Goal: Task Accomplishment & Management: Manage account settings

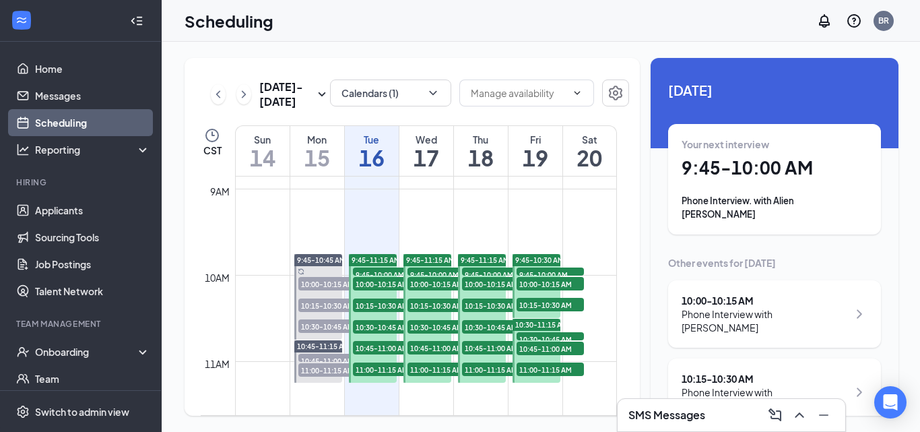
scroll to position [797, 0]
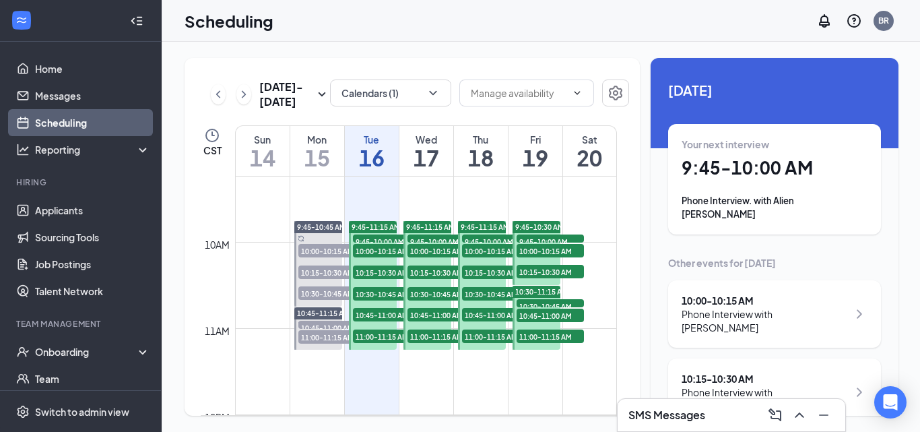
click at [382, 239] on span "9:45-10:00 AM" at bounding box center [386, 240] width 67 height 13
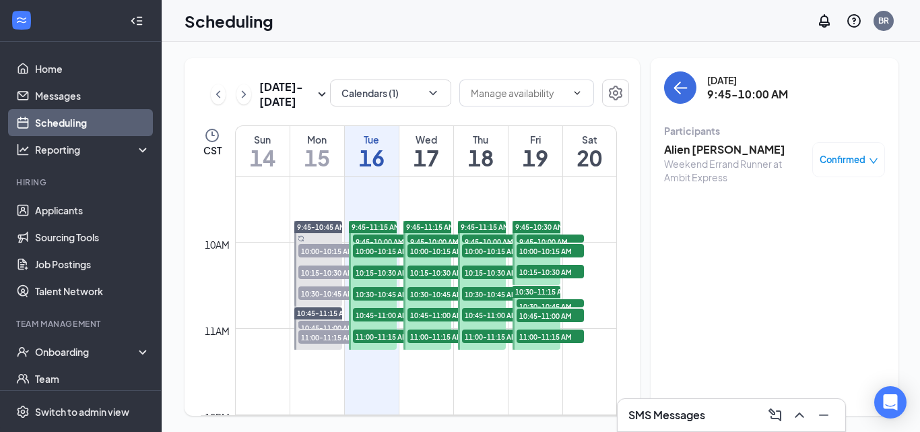
click at [371, 236] on span "9:45-10:00 AM" at bounding box center [386, 240] width 67 height 13
click at [688, 152] on h3 "Alien [PERSON_NAME]" at bounding box center [734, 149] width 141 height 15
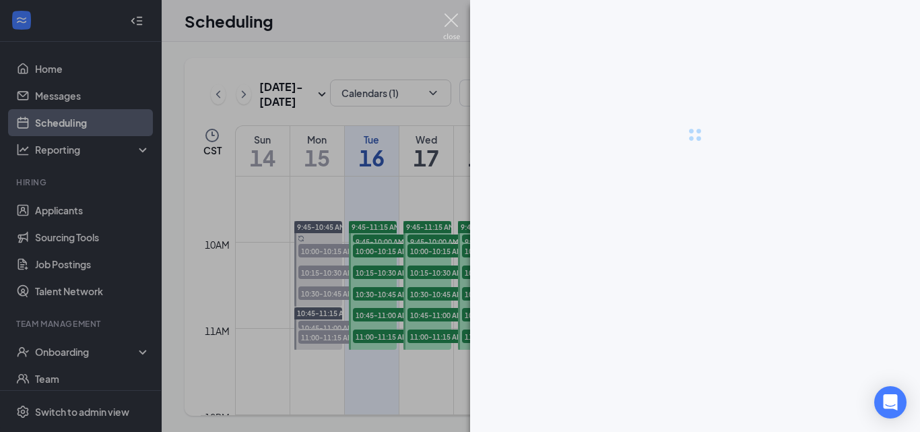
click at [451, 24] on img at bounding box center [451, 26] width 17 height 26
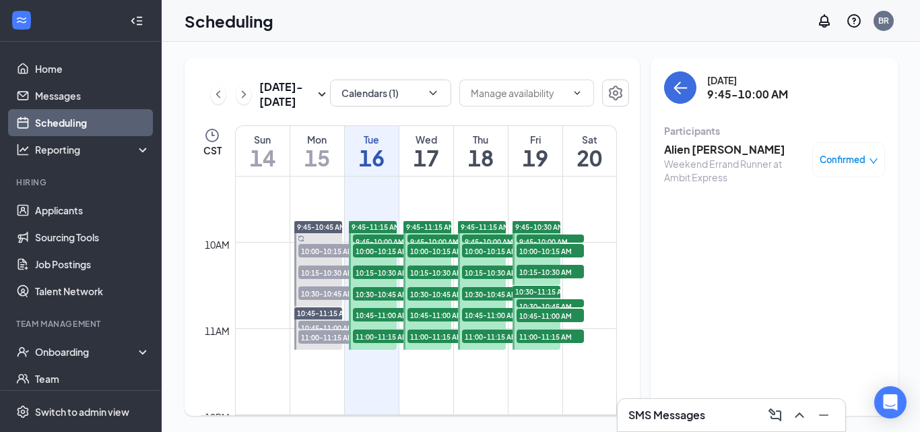
click at [701, 151] on h3 "Alien [PERSON_NAME]" at bounding box center [734, 149] width 141 height 15
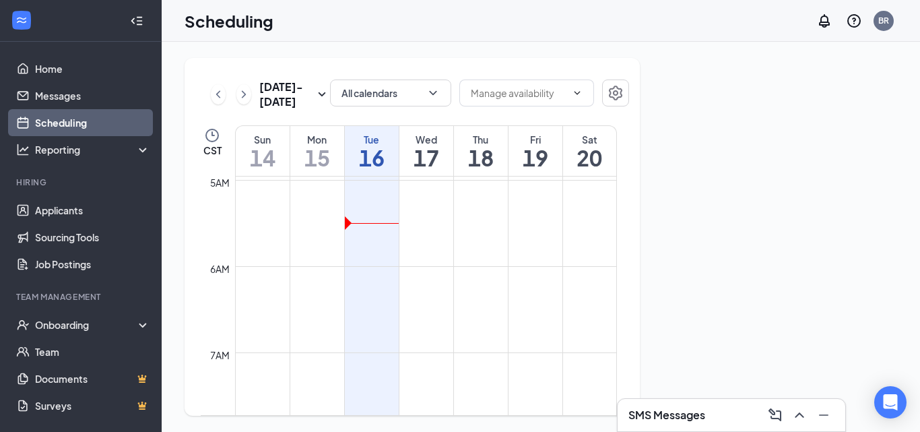
scroll to position [404, 0]
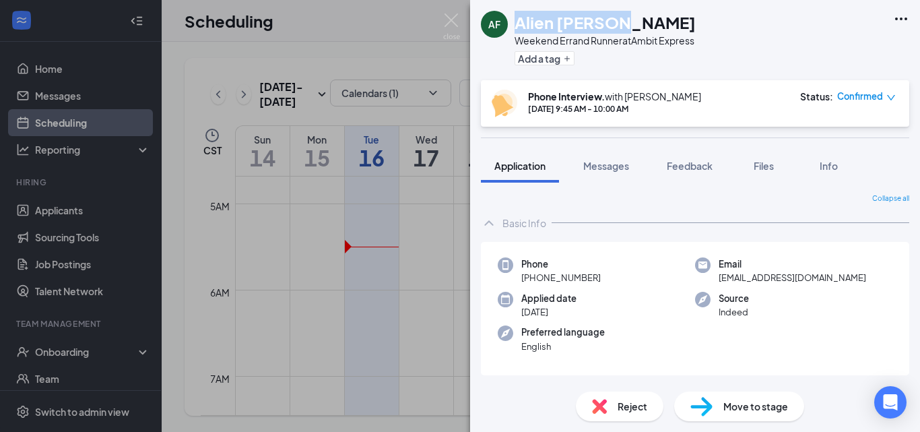
drag, startPoint x: 620, startPoint y: 24, endPoint x: 528, endPoint y: 15, distance: 92.8
click at [511, 14] on div "AF Alien [PERSON_NAME] Weekend Errand Runner at Ambit Express Add a tag" at bounding box center [588, 40] width 215 height 59
copy div "Alien [PERSON_NAME]"
drag, startPoint x: 600, startPoint y: 278, endPoint x: 533, endPoint y: 283, distance: 67.6
click at [533, 283] on div "Phone +1 (239) 286-5693" at bounding box center [596, 271] width 197 height 28
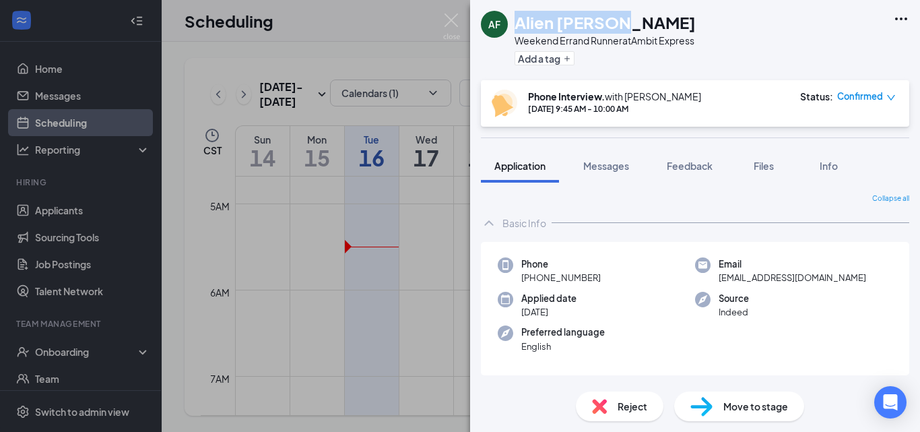
copy span "(239) 286-5693"
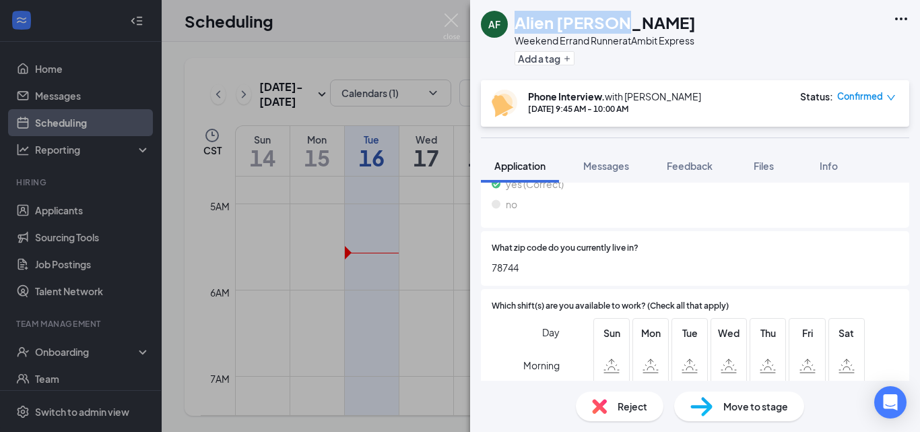
scroll to position [1078, 0]
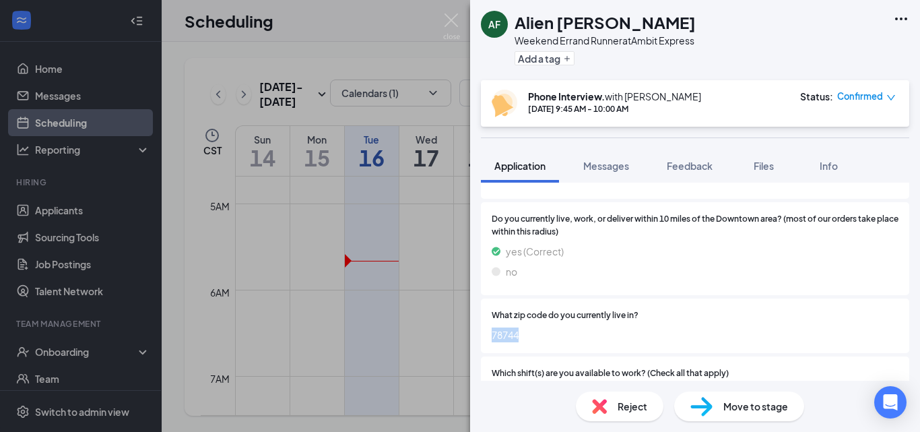
drag, startPoint x: 524, startPoint y: 320, endPoint x: 491, endPoint y: 319, distance: 33.0
click at [491, 319] on div "What zip code do you currently live in? 78744" at bounding box center [695, 325] width 428 height 55
copy span "78744"
click at [448, 18] on img at bounding box center [451, 26] width 17 height 26
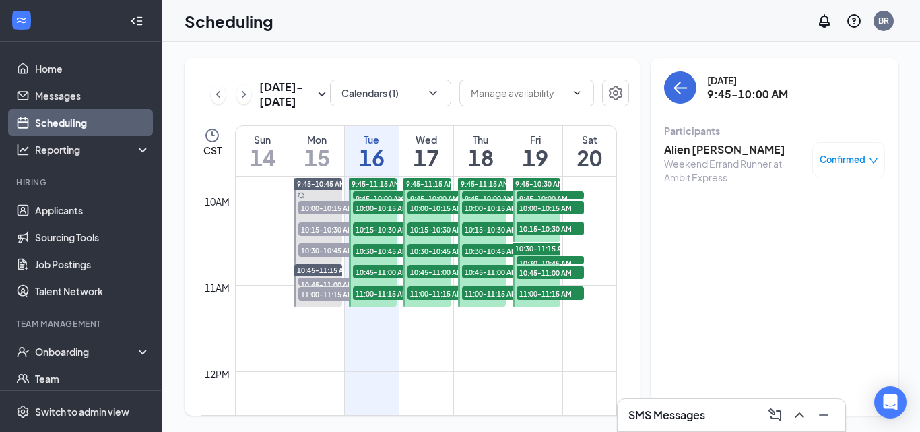
scroll to position [808, 0]
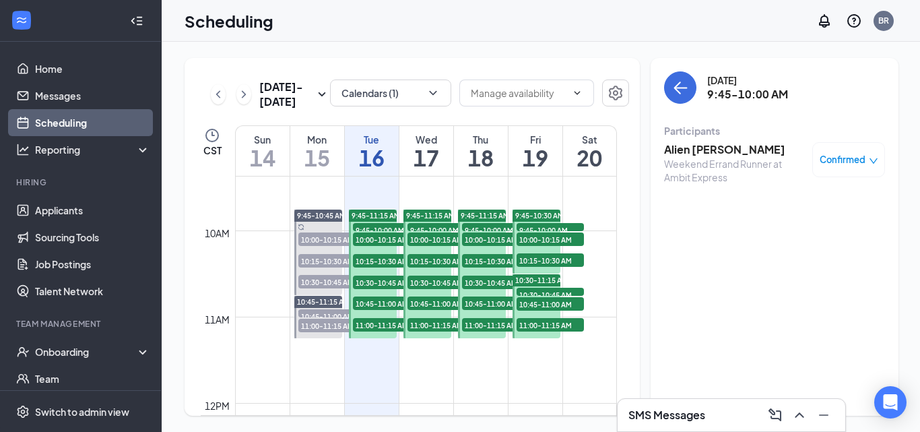
click at [372, 229] on span "9:45-10:00 AM" at bounding box center [386, 229] width 67 height 13
click at [708, 150] on h3 "Alien Fuentes" at bounding box center [734, 149] width 141 height 15
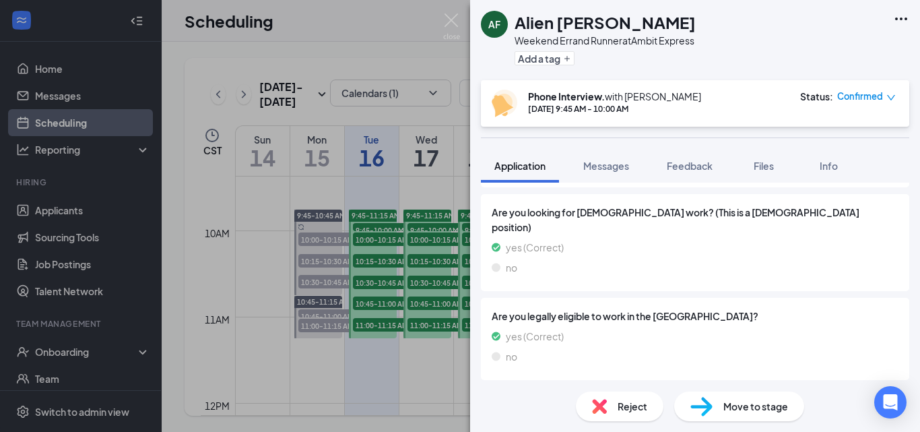
scroll to position [674, 0]
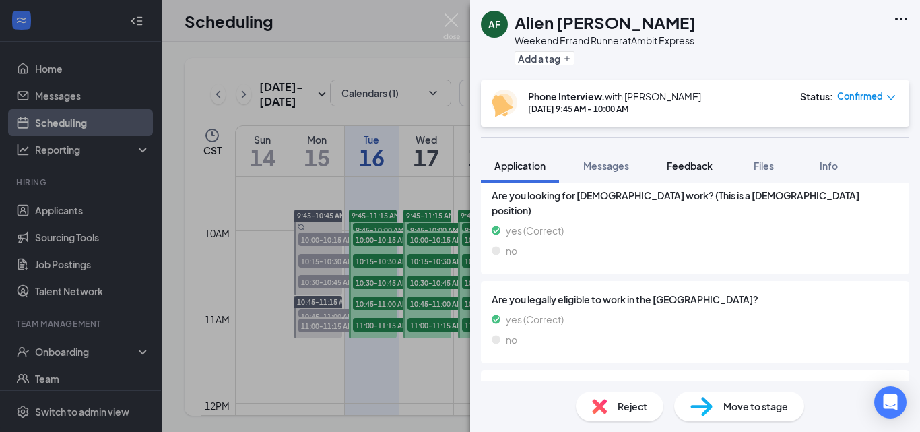
click at [710, 165] on span "Feedback" at bounding box center [690, 166] width 46 height 12
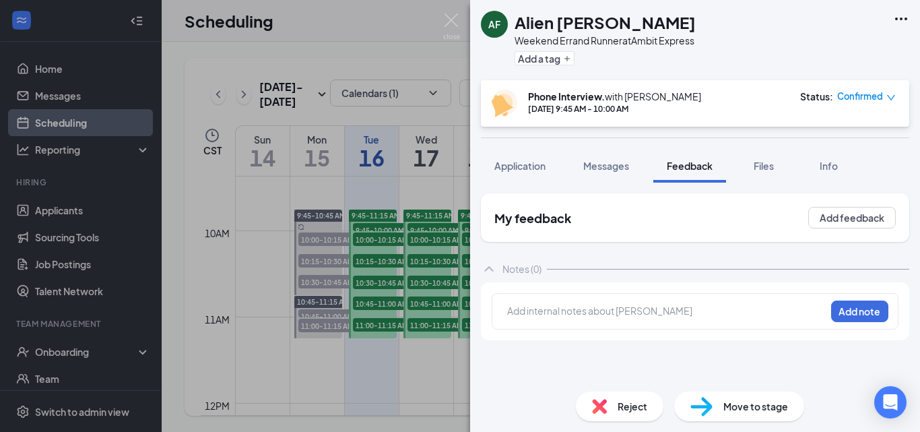
click at [598, 313] on div at bounding box center [666, 311] width 317 height 14
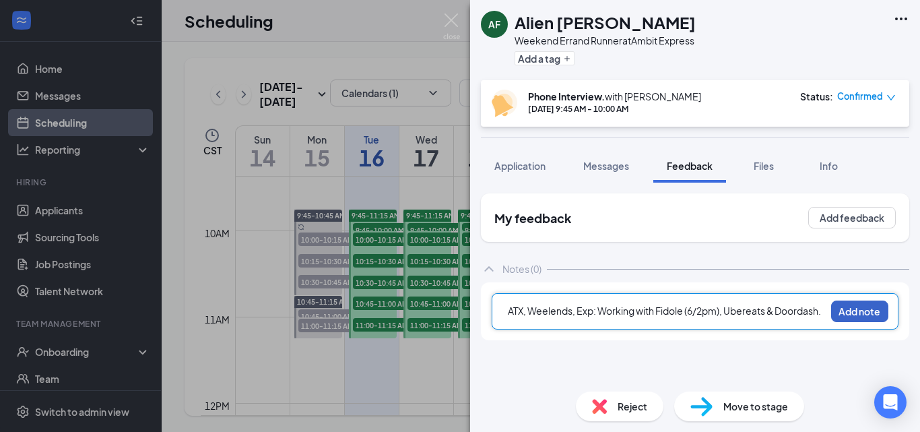
click at [864, 313] on button "Add note" at bounding box center [859, 311] width 57 height 22
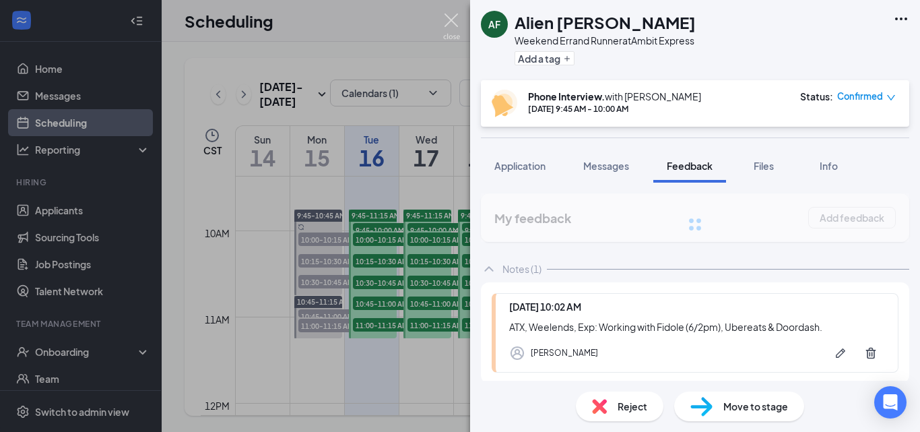
click at [457, 20] on img at bounding box center [451, 26] width 17 height 26
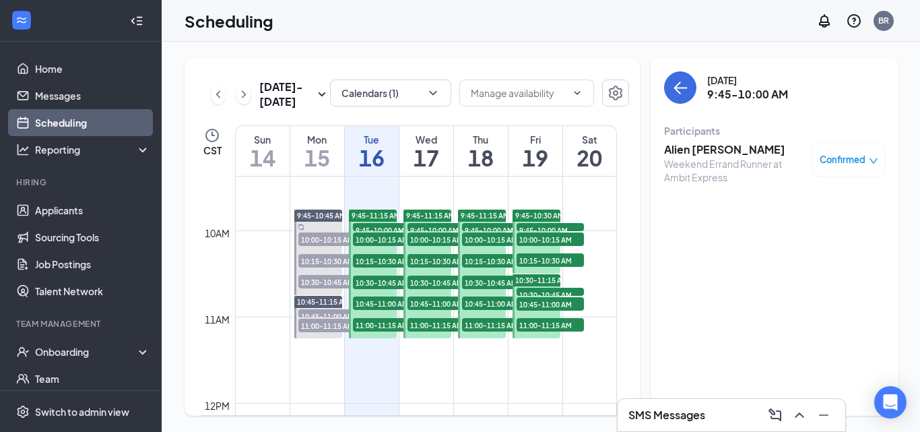
click at [375, 240] on span "10:00-10:15 AM" at bounding box center [386, 238] width 67 height 13
click at [379, 236] on span "10:00-10:15 AM" at bounding box center [386, 238] width 67 height 13
click at [727, 146] on h3 "[PERSON_NAME]" at bounding box center [734, 149] width 141 height 15
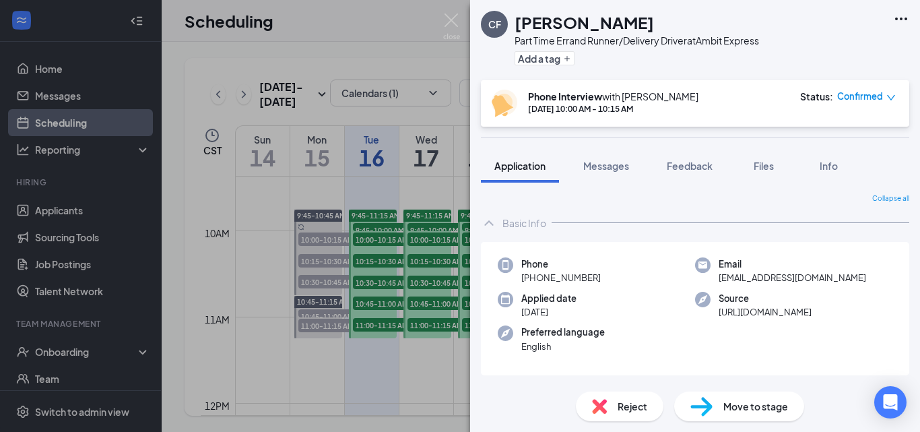
drag, startPoint x: 638, startPoint y: 19, endPoint x: 515, endPoint y: 18, distance: 123.3
click at [515, 18] on div "[PERSON_NAME]" at bounding box center [637, 22] width 245 height 23
click at [449, 25] on img at bounding box center [451, 26] width 17 height 26
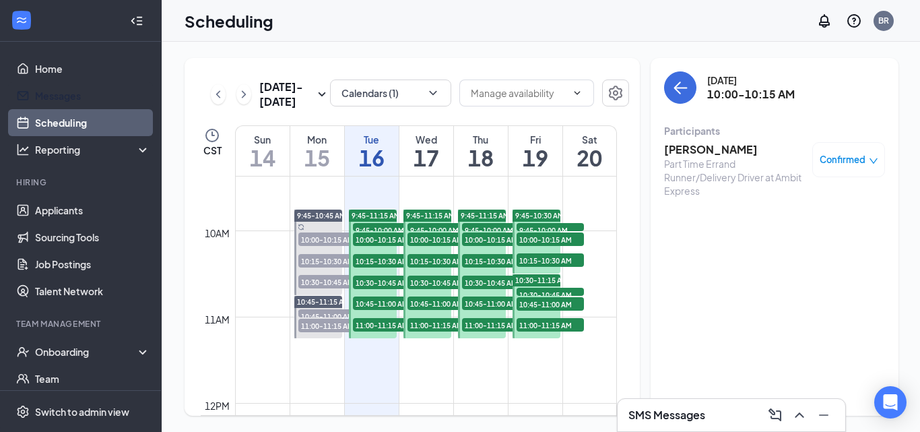
click at [836, 162] on span "Confirmed" at bounding box center [843, 159] width 46 height 13
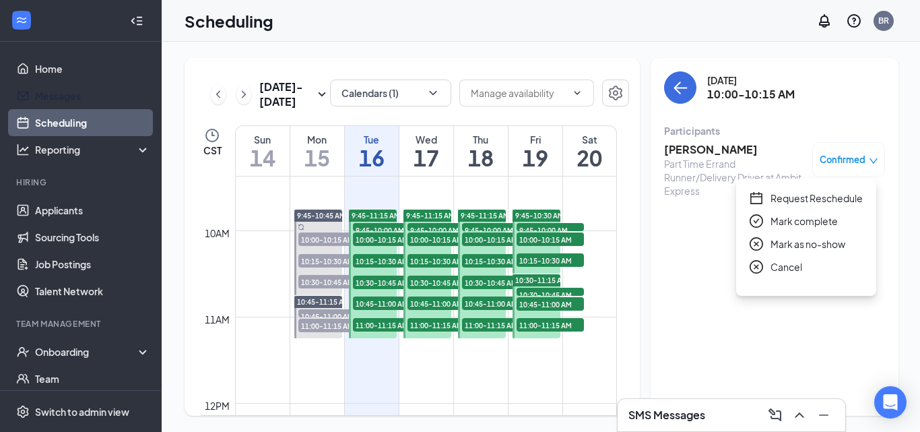
click at [790, 199] on span "Request Reschedule" at bounding box center [817, 198] width 92 height 15
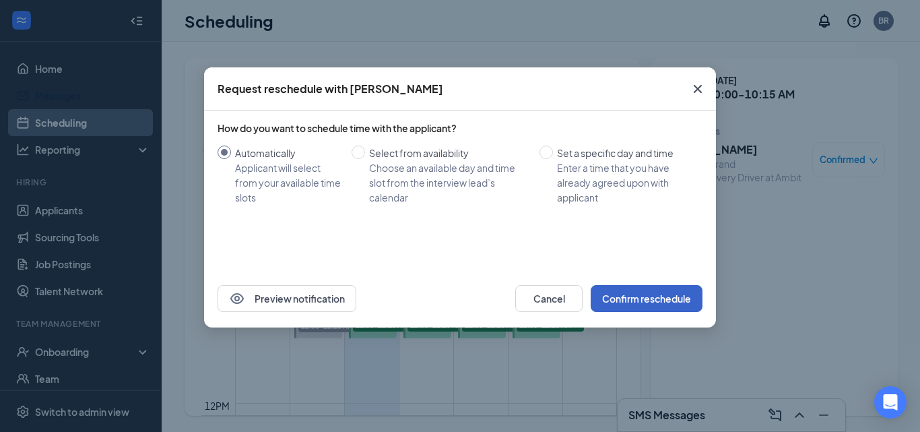
click at [628, 301] on button "Confirm reschedule" at bounding box center [647, 298] width 112 height 27
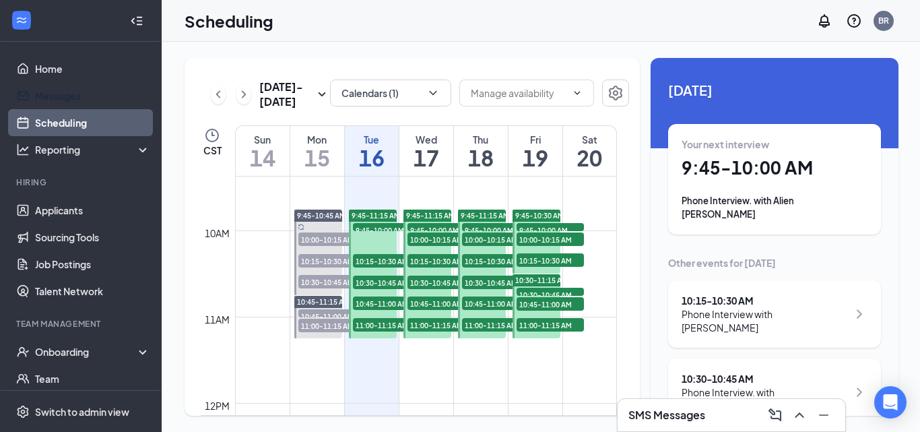
click at [366, 265] on span "10:15-10:30 AM" at bounding box center [386, 260] width 67 height 13
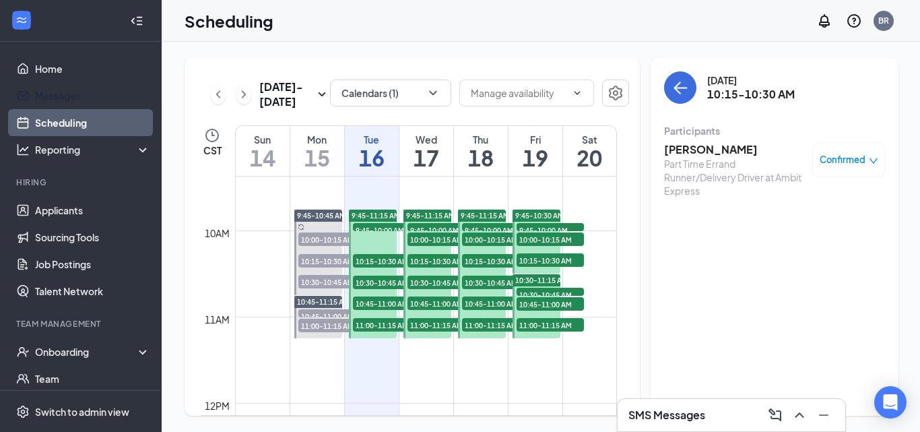
click at [707, 152] on h3 "[PERSON_NAME]" at bounding box center [734, 149] width 141 height 15
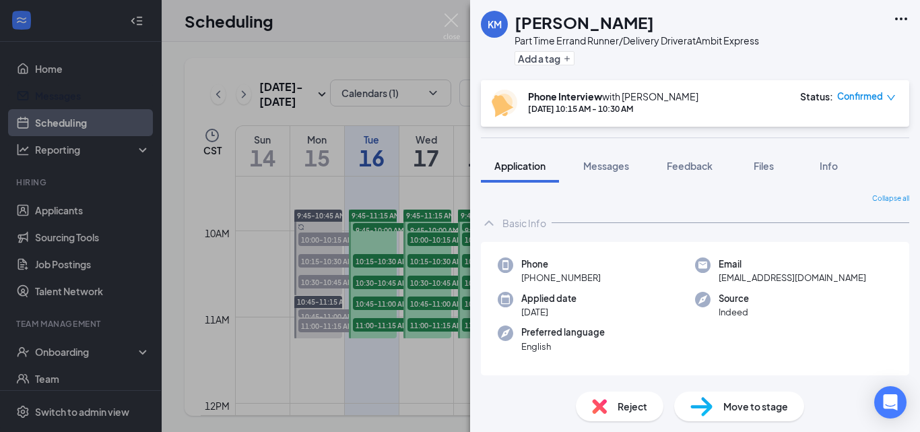
drag, startPoint x: 600, startPoint y: 276, endPoint x: 531, endPoint y: 281, distance: 68.9
click at [531, 281] on div "Phone +1 (512) 632-1434" at bounding box center [596, 271] width 197 height 28
drag, startPoint x: 636, startPoint y: 23, endPoint x: 513, endPoint y: 16, distance: 122.8
click at [513, 16] on div "KM kanesha mahon Part Time Errand Runner/Delivery Driver at Ambit Express Add a…" at bounding box center [620, 40] width 278 height 59
copy h1 "[PERSON_NAME]"
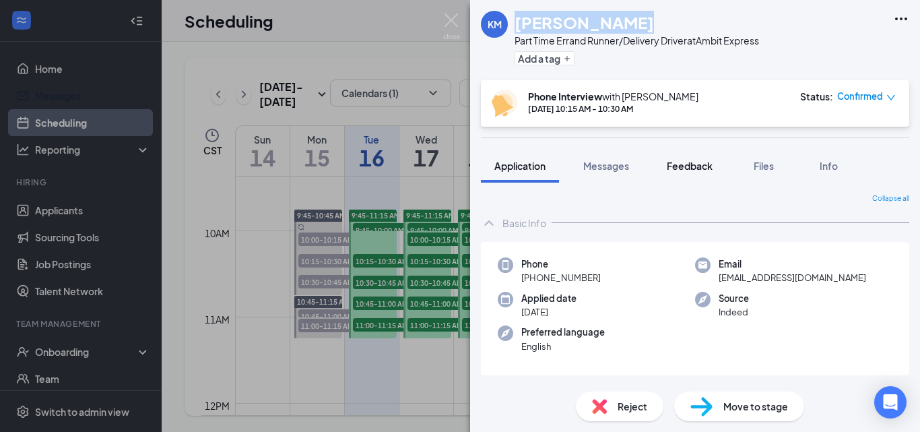
click at [697, 165] on span "Feedback" at bounding box center [690, 166] width 46 height 12
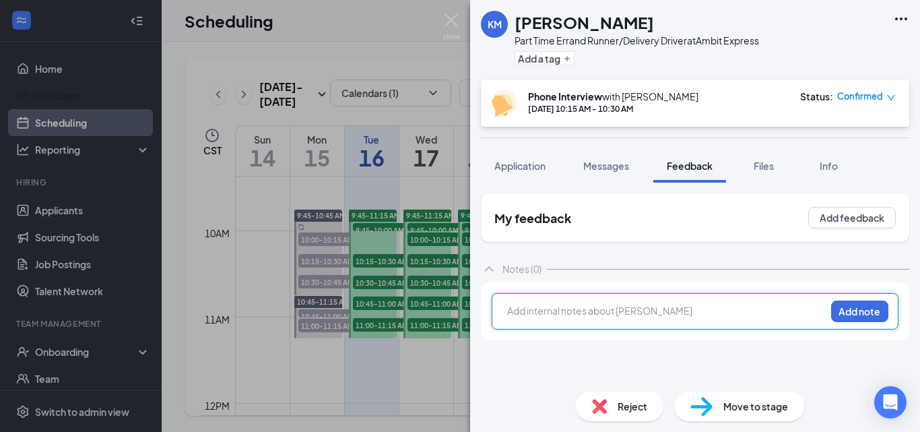
click at [565, 317] on div at bounding box center [666, 311] width 317 height 14
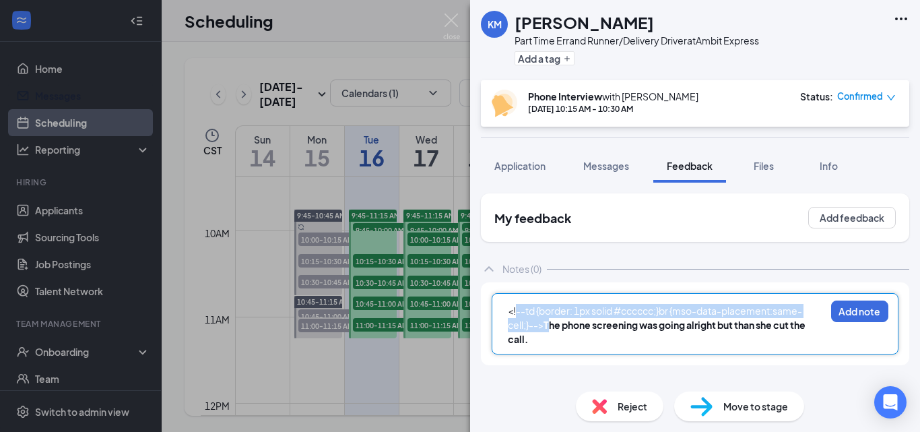
drag, startPoint x: 548, startPoint y: 327, endPoint x: 522, endPoint y: 313, distance: 29.2
click at [513, 309] on div "<!--td {border: 1px solid #cccccc;}br {mso-data-placement:same-cell;}--> The ph…" at bounding box center [666, 325] width 317 height 42
click at [546, 326] on span "The phone screening was going alright but than she cut the call." at bounding box center [657, 332] width 299 height 26
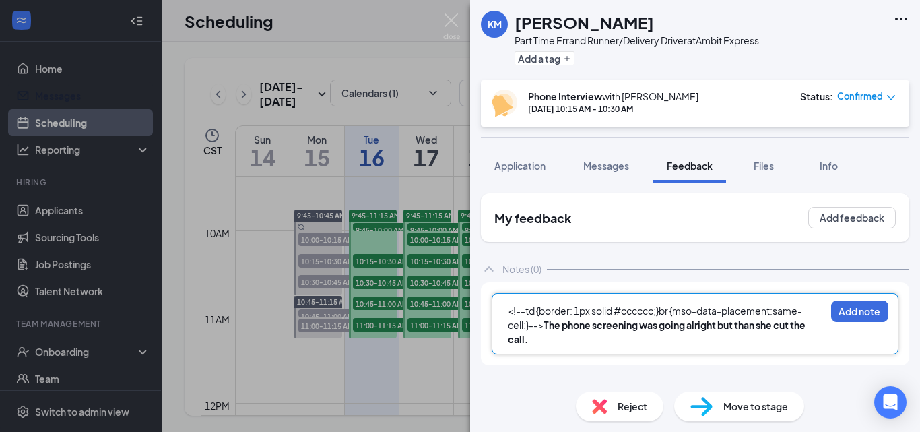
drag, startPoint x: 545, startPoint y: 326, endPoint x: 511, endPoint y: 301, distance: 42.4
click at [511, 301] on div "<!--td {border: 1px solid #cccccc;}br {mso-data-placement:same-cell;}--> The ph…" at bounding box center [695, 323] width 407 height 61
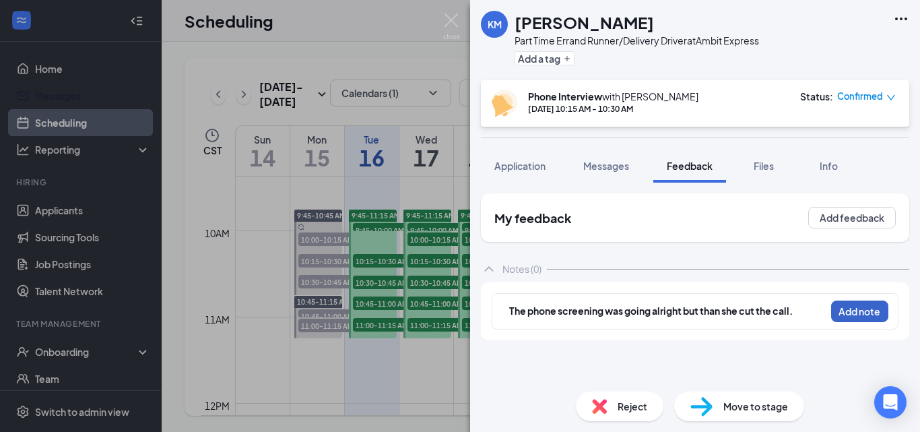
click at [851, 312] on button "Add note" at bounding box center [859, 311] width 57 height 22
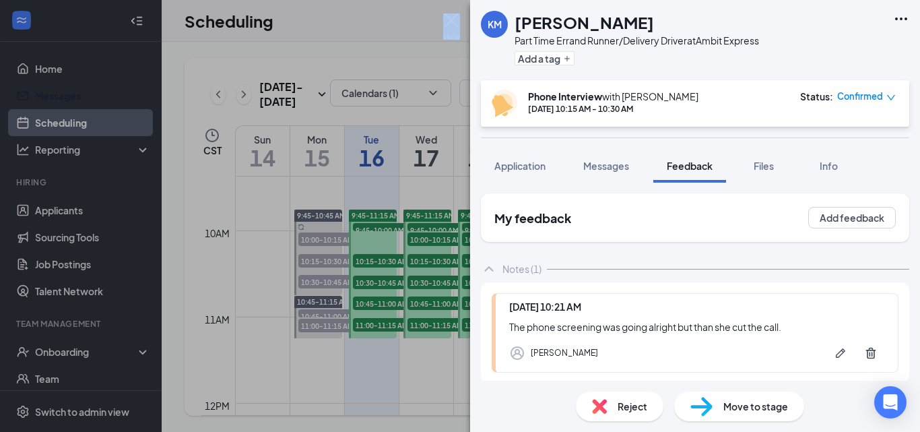
click at [459, 27] on div "KM kanesha mahon Part Time Errand Runner/Delivery Driver at Ambit Express Add a…" at bounding box center [460, 216] width 920 height 432
click at [449, 17] on img at bounding box center [451, 26] width 17 height 26
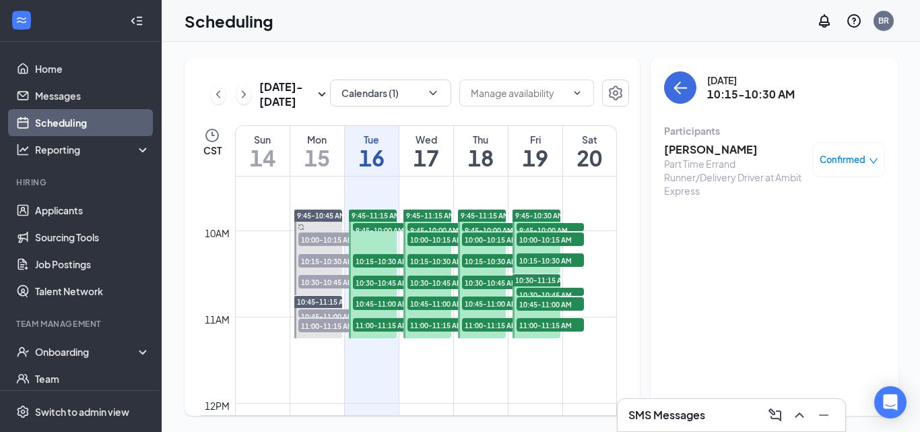
click at [375, 281] on span "10:30-10:45 AM" at bounding box center [386, 282] width 67 height 13
click at [714, 146] on h3 "[PERSON_NAME]" at bounding box center [734, 149] width 141 height 15
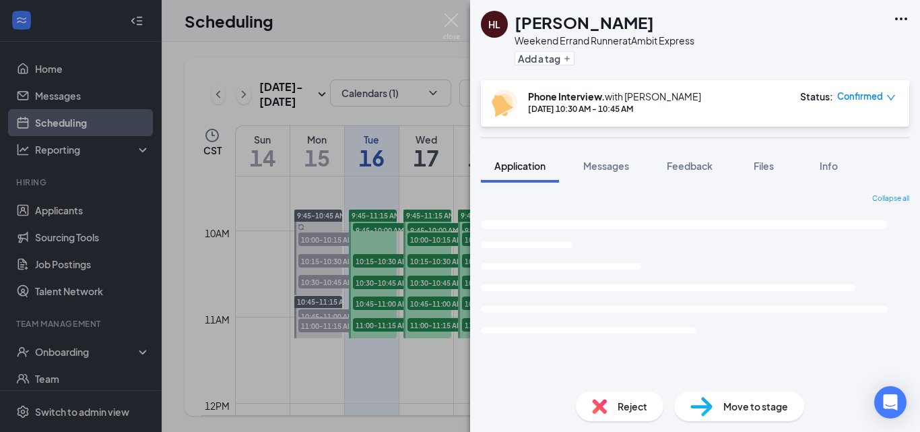
drag, startPoint x: 654, startPoint y: 24, endPoint x: 516, endPoint y: 28, distance: 138.2
click at [516, 28] on div "[PERSON_NAME]" at bounding box center [605, 22] width 180 height 23
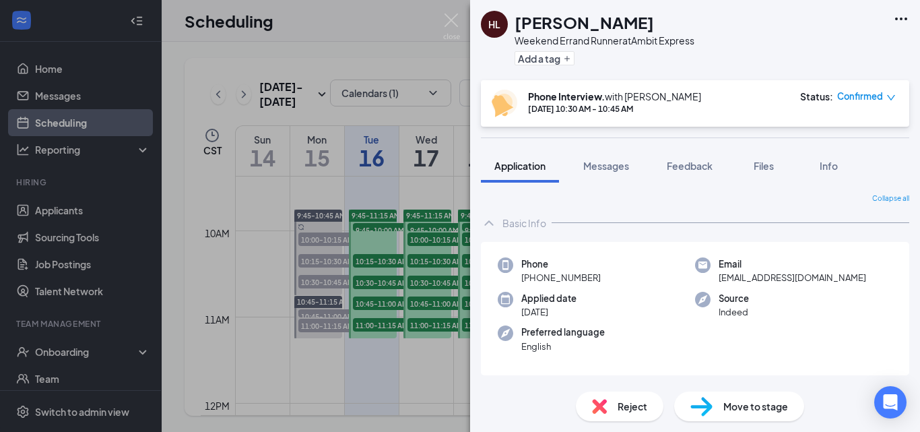
copy h1 "[PERSON_NAME]"
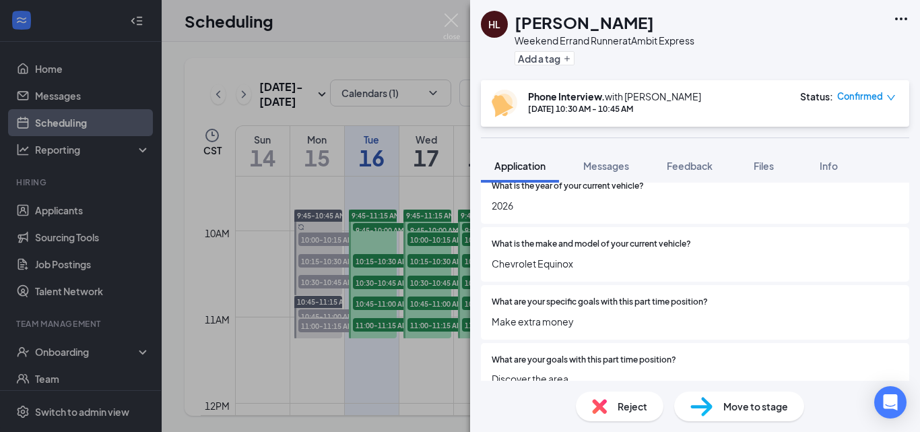
scroll to position [436, 0]
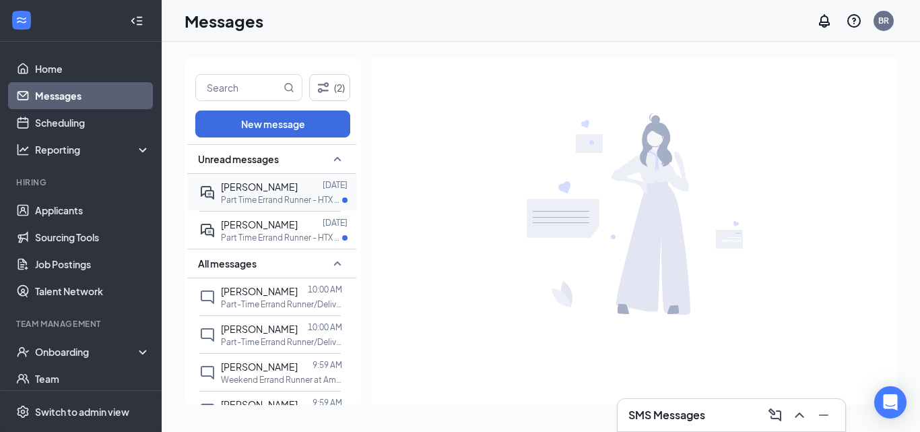
click at [273, 191] on span "Sydney Williams" at bounding box center [259, 187] width 77 height 12
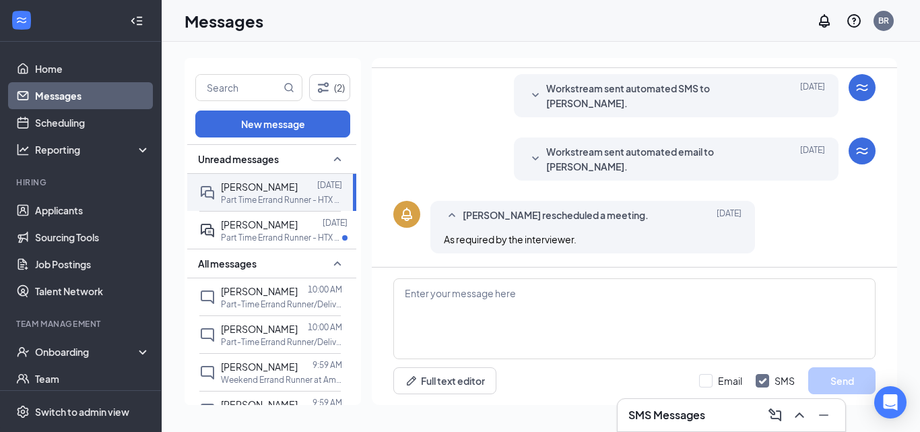
scroll to position [463, 0]
click at [246, 224] on div "Jose Guerrero Sep 15 Part Time Errand Runner - HTX at Ambit Express" at bounding box center [284, 230] width 127 height 26
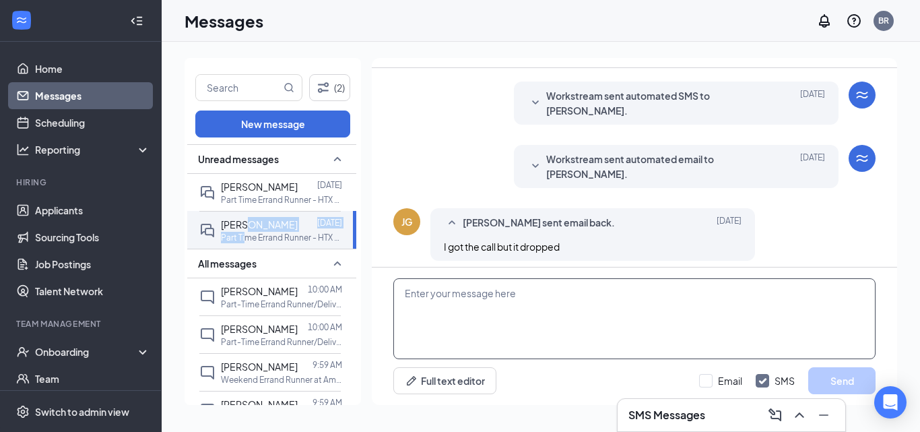
scroll to position [472, 0]
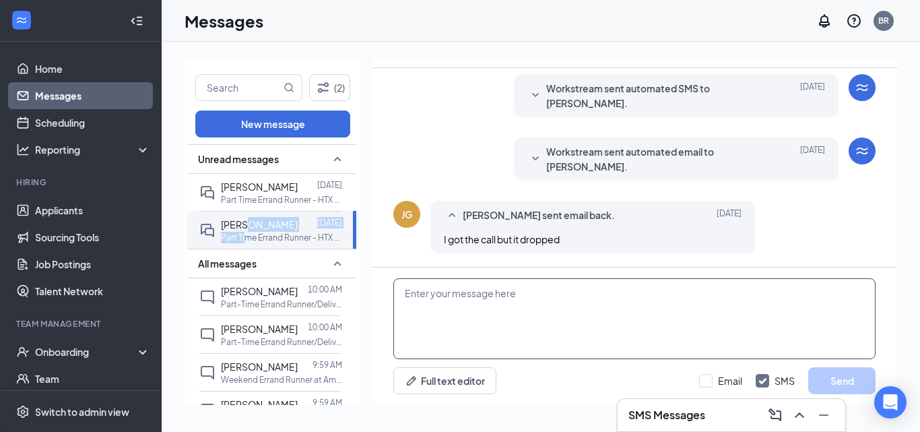
click at [480, 295] on textarea at bounding box center [634, 318] width 482 height 81
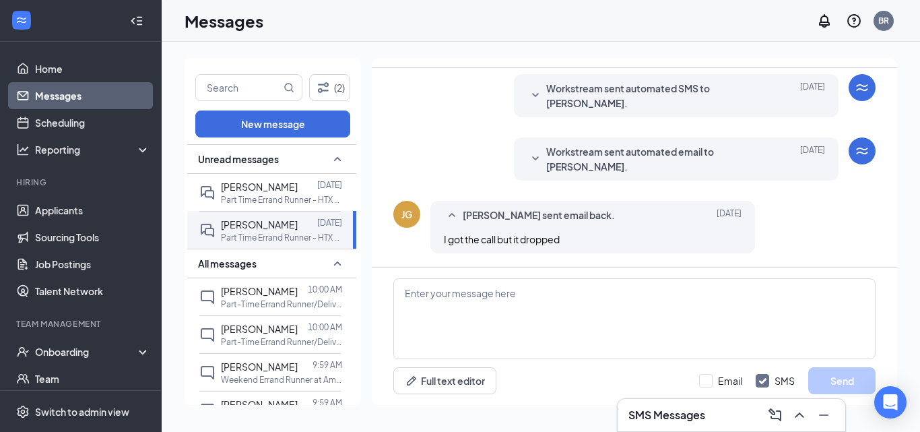
click at [572, 238] on div "I got the call but it dropped" at bounding box center [593, 239] width 298 height 15
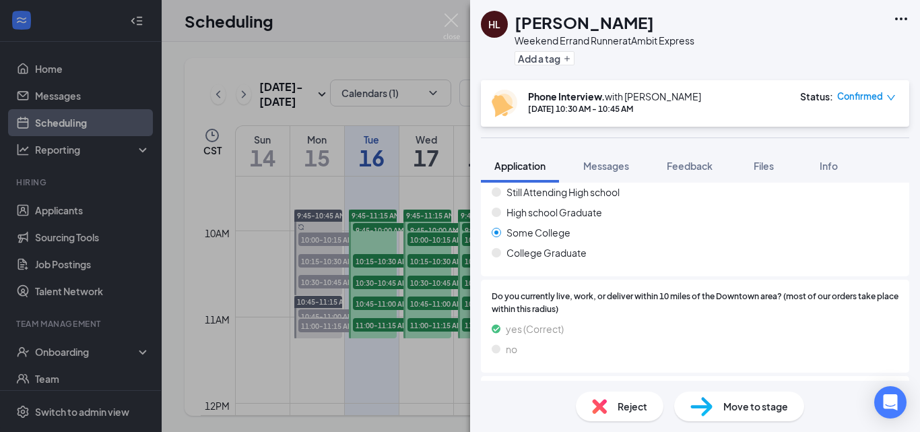
scroll to position [1068, 0]
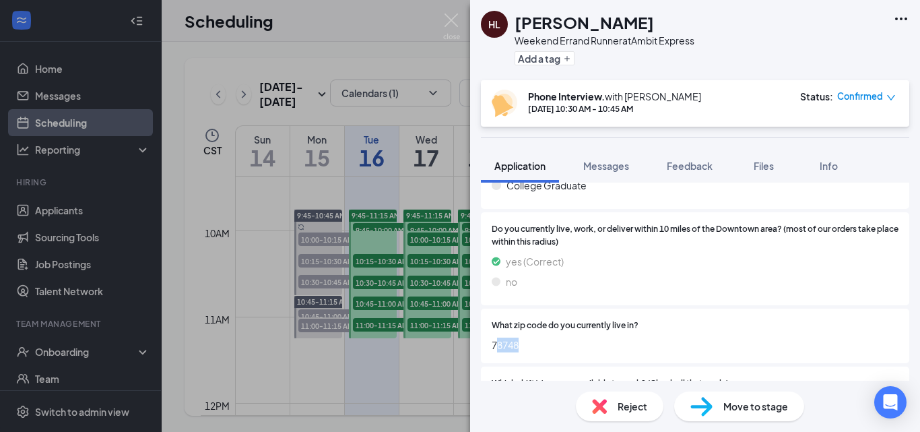
drag, startPoint x: 525, startPoint y: 327, endPoint x: 494, endPoint y: 328, distance: 31.0
click at [494, 337] on span "78748" at bounding box center [695, 344] width 407 height 15
copy span "78748"
click at [453, 22] on img at bounding box center [451, 26] width 17 height 26
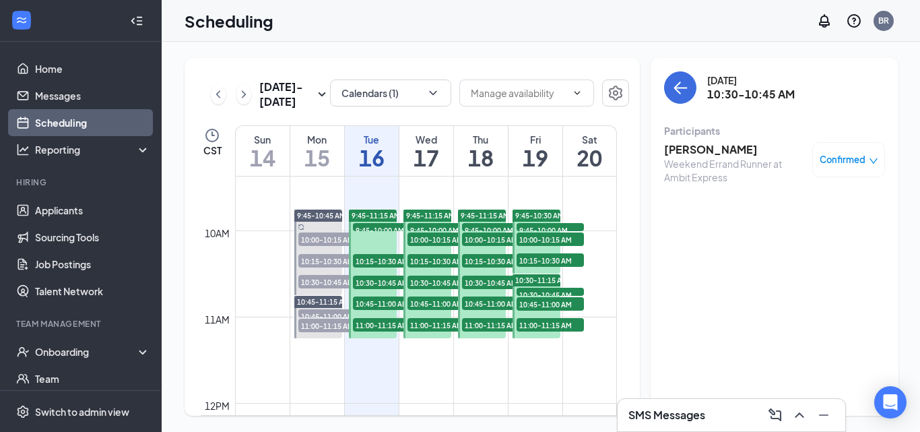
click at [386, 304] on span "10:45-11:00 AM" at bounding box center [386, 302] width 67 height 13
click at [704, 149] on h3 "[PERSON_NAME]" at bounding box center [734, 149] width 141 height 15
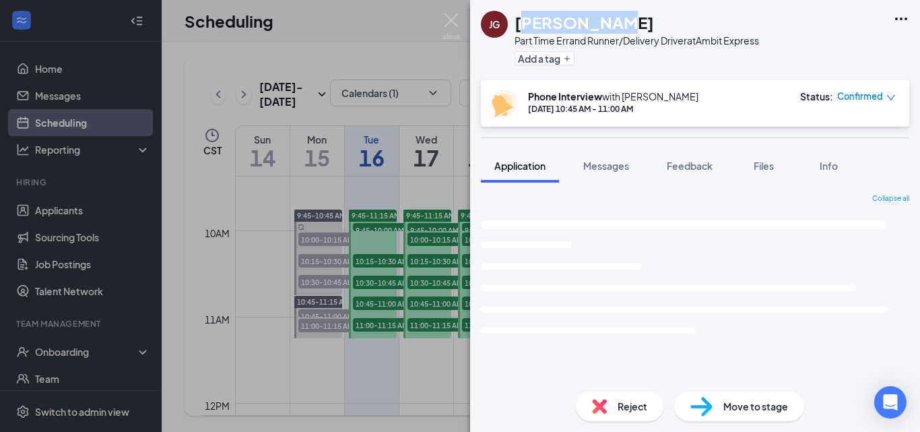
drag, startPoint x: 518, startPoint y: 24, endPoint x: 624, endPoint y: 22, distance: 105.8
click at [624, 22] on h1 "[PERSON_NAME]" at bounding box center [584, 22] width 139 height 23
drag, startPoint x: 651, startPoint y: 18, endPoint x: 556, endPoint y: 19, distance: 95.0
click at [558, 19] on h1 "[PERSON_NAME]" at bounding box center [584, 22] width 139 height 23
click at [655, 22] on div "[PERSON_NAME]" at bounding box center [637, 22] width 245 height 23
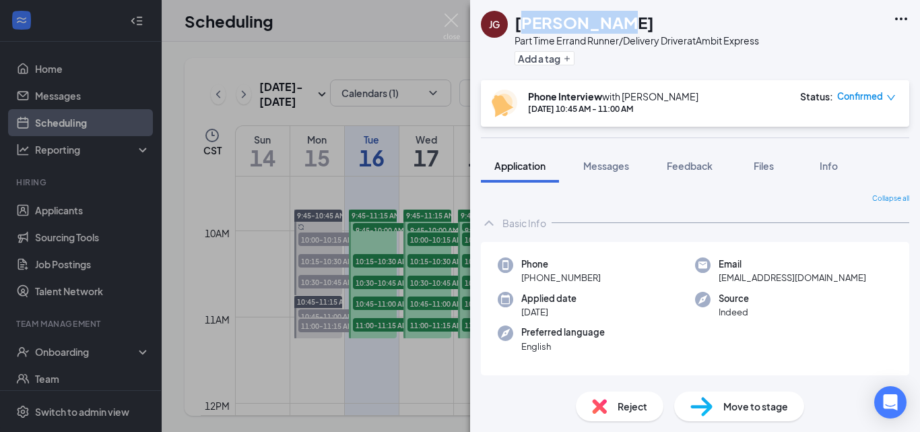
click at [653, 22] on div "[PERSON_NAME]" at bounding box center [637, 22] width 245 height 23
drag, startPoint x: 653, startPoint y: 22, endPoint x: 513, endPoint y: 23, distance: 140.1
click at [514, 22] on div "JG JESSE GONZALEZ Part Time Errand Runner/Delivery Driver at Ambit Express Add …" at bounding box center [620, 40] width 278 height 59
copy h1 "[PERSON_NAME]"
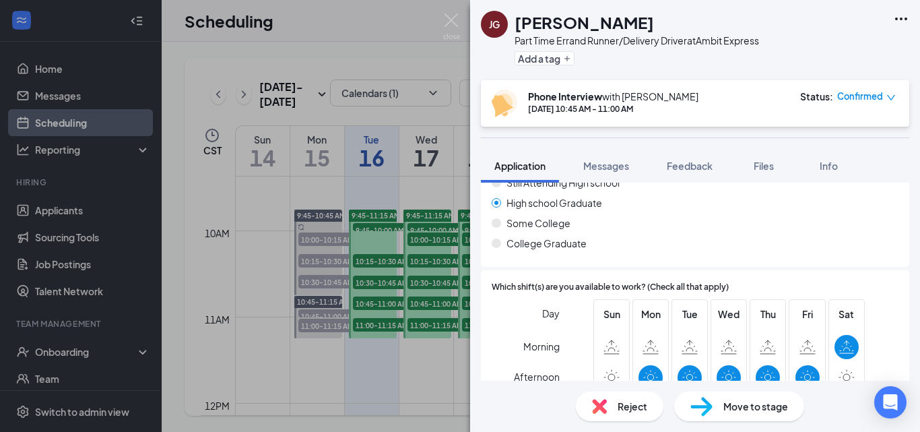
scroll to position [943, 0]
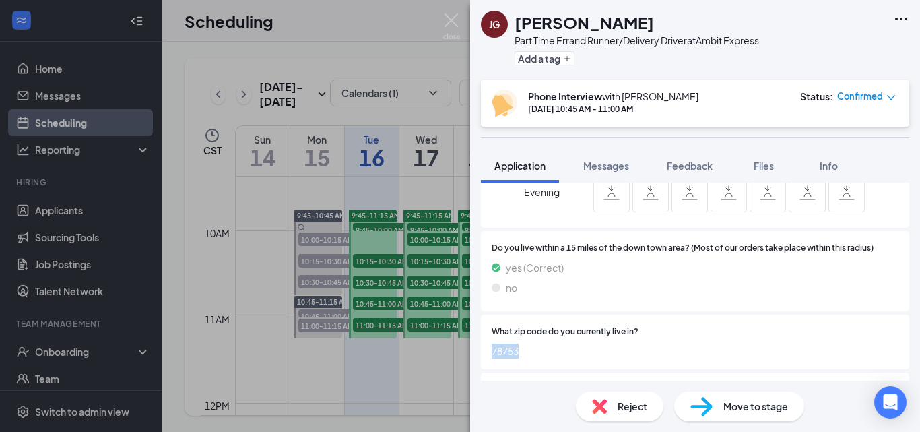
drag, startPoint x: 522, startPoint y: 354, endPoint x: 477, endPoint y: 348, distance: 45.5
click at [477, 348] on div "Collapse all Basic Info Phone +1 (737) 336-1565 Email gonzalezjesse1978@gmail.c…" at bounding box center [695, 282] width 450 height 198
copy span "78753"
click at [445, 20] on img at bounding box center [451, 26] width 17 height 26
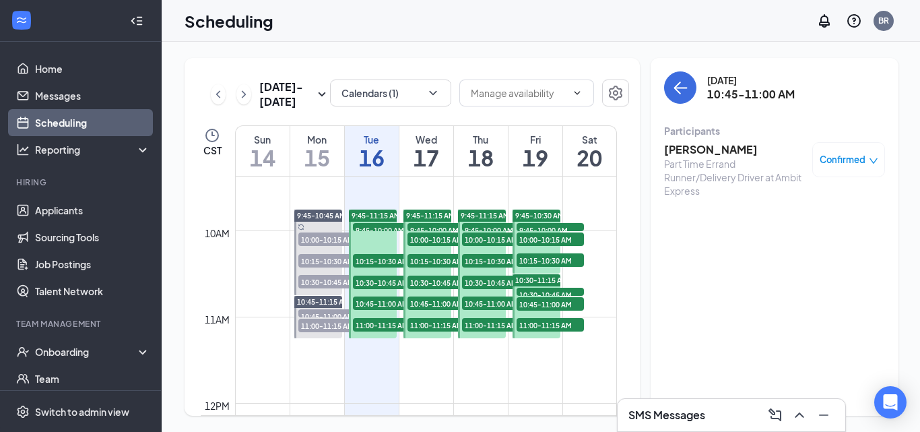
click at [383, 326] on span "11:00-11:15 AM" at bounding box center [386, 324] width 67 height 13
click at [713, 148] on h3 "[PERSON_NAME]" at bounding box center [734, 149] width 141 height 15
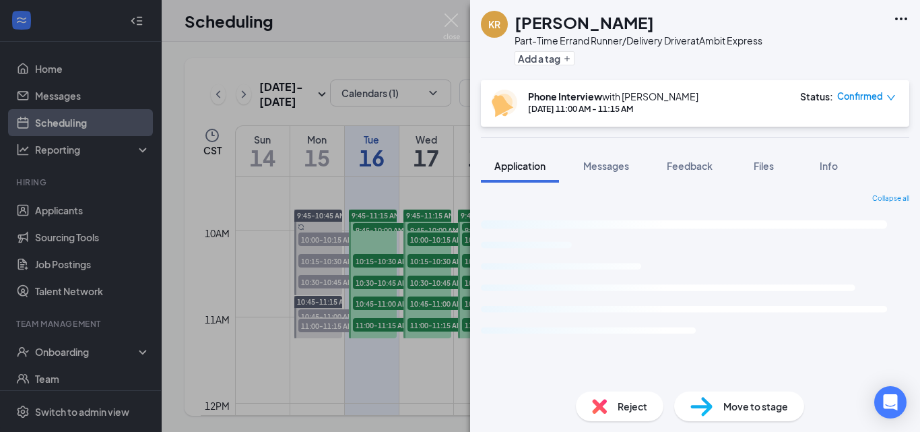
drag, startPoint x: 636, startPoint y: 22, endPoint x: 499, endPoint y: 29, distance: 136.9
click at [499, 29] on div "KR Katherine Rose Part-Time Errand Runner/Delivery Driver at Ambit Express Add …" at bounding box center [622, 40] width 282 height 59
copy div "[PERSON_NAME]"
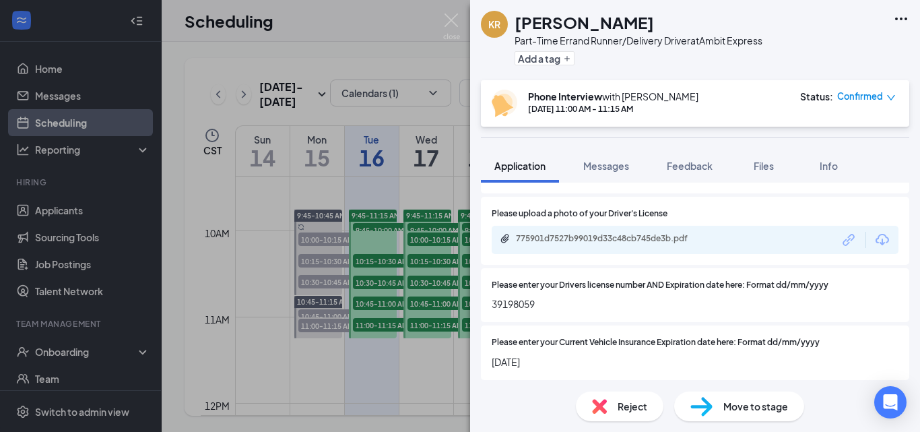
scroll to position [1042, 0]
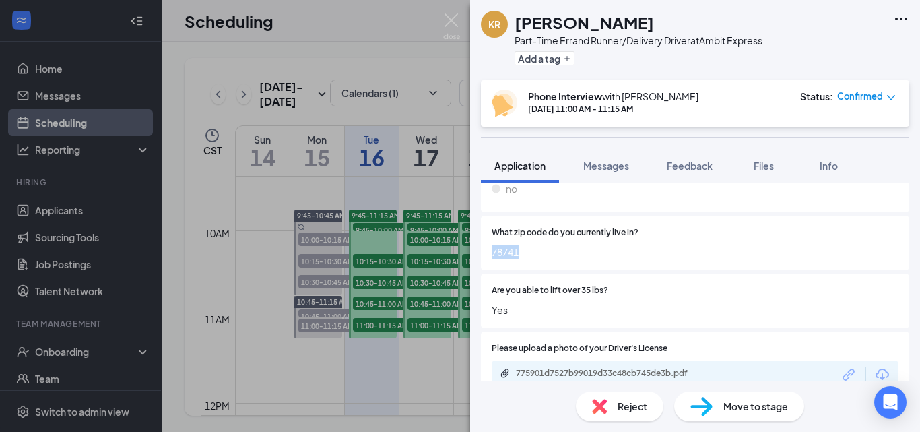
drag, startPoint x: 523, startPoint y: 249, endPoint x: 486, endPoint y: 249, distance: 37.0
click at [486, 249] on div "What zip code do you currently live in? 78741" at bounding box center [695, 243] width 428 height 55
copy span "78741"
click at [448, 19] on img at bounding box center [451, 26] width 17 height 26
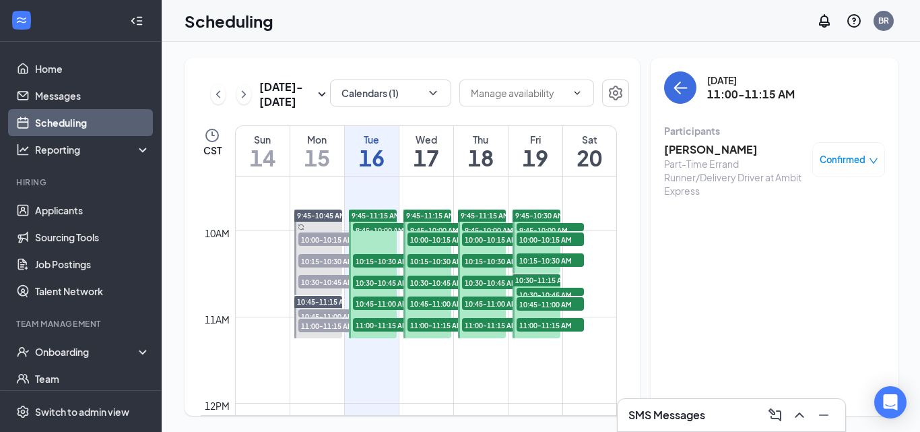
click at [425, 225] on span "9:45-10:00 AM" at bounding box center [441, 229] width 67 height 13
click at [713, 146] on h3 "[PERSON_NAME]" at bounding box center [734, 149] width 141 height 15
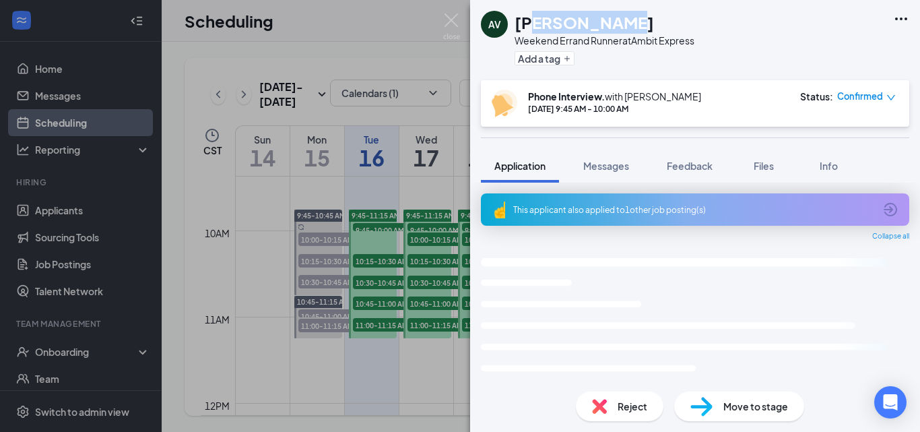
drag, startPoint x: 644, startPoint y: 21, endPoint x: 532, endPoint y: 23, distance: 111.8
click at [516, 20] on div "[PERSON_NAME]" at bounding box center [605, 22] width 180 height 23
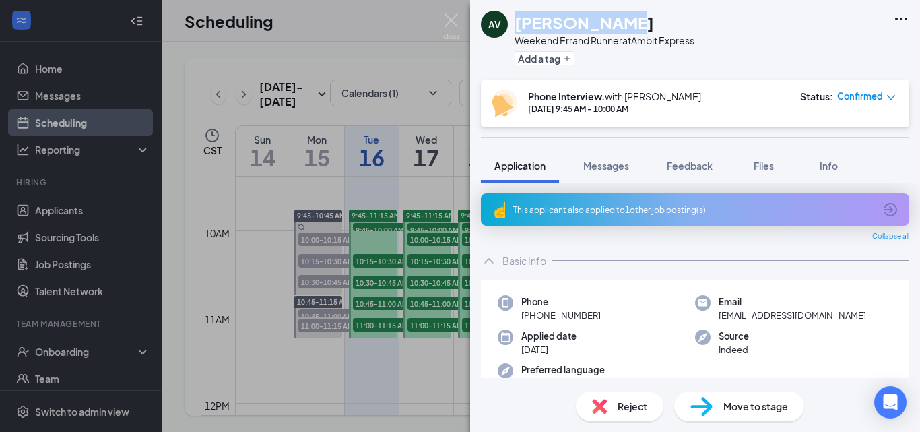
copy h1 "[PERSON_NAME]"
drag, startPoint x: 457, startPoint y: 20, endPoint x: 468, endPoint y: 45, distance: 28.0
click at [455, 20] on img at bounding box center [451, 26] width 17 height 26
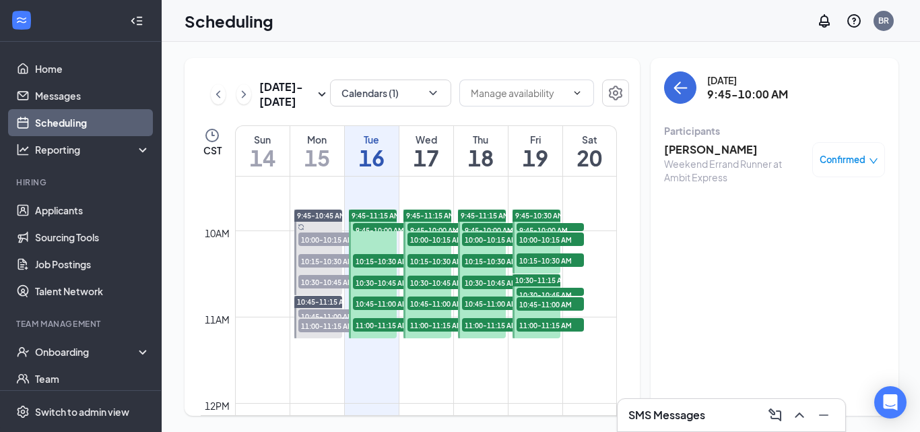
click at [447, 235] on span "10:00-10:15 AM" at bounding box center [441, 238] width 67 height 13
click at [733, 150] on h3 "[PERSON_NAME]" at bounding box center [734, 149] width 141 height 15
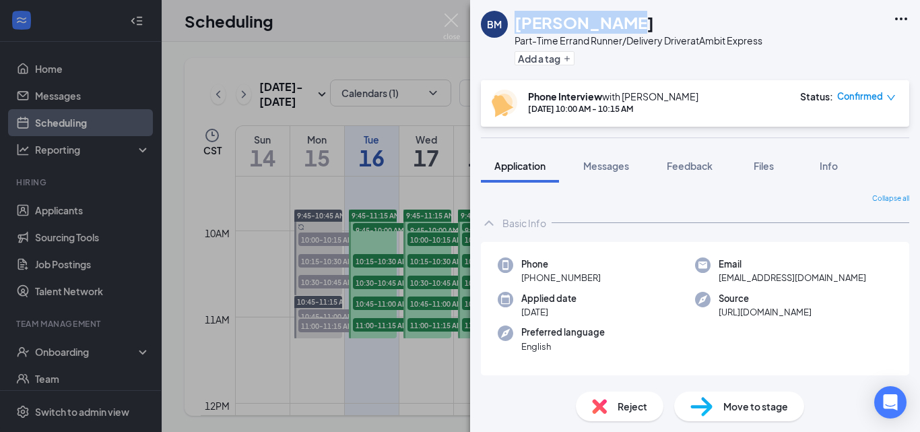
drag, startPoint x: 627, startPoint y: 24, endPoint x: 513, endPoint y: 24, distance: 113.8
click at [513, 24] on div "BM Becky Murphy Part-Time Errand Runner/Delivery Driver at Ambit Express Add a …" at bounding box center [622, 40] width 282 height 59
copy h1 "[PERSON_NAME]"
click at [447, 20] on img at bounding box center [451, 26] width 17 height 26
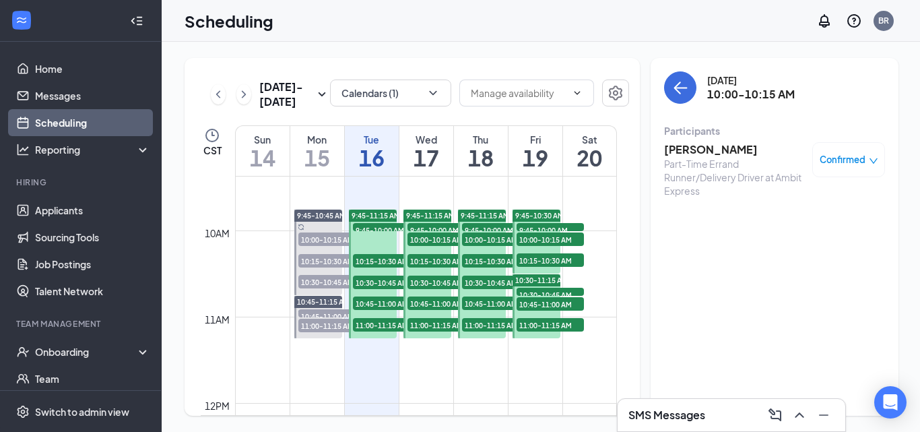
click at [433, 263] on span "10:15-10:30 AM" at bounding box center [441, 260] width 67 height 13
click at [700, 153] on h3 "dwight ward" at bounding box center [734, 149] width 141 height 15
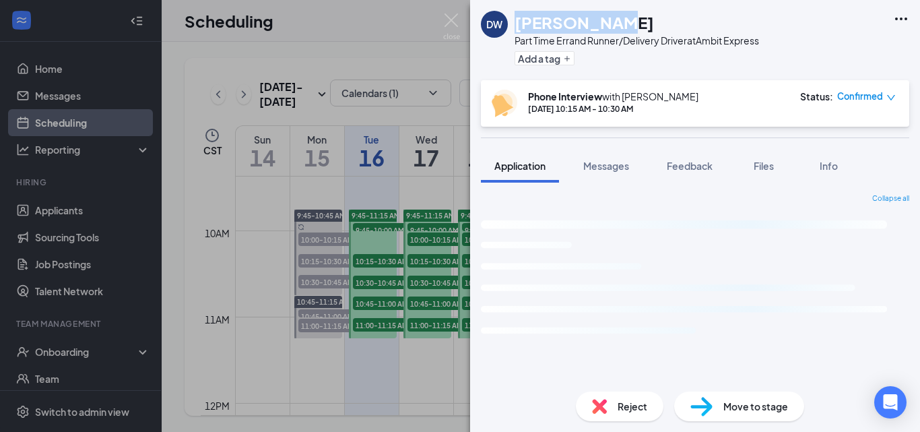
drag, startPoint x: 619, startPoint y: 19, endPoint x: 519, endPoint y: 19, distance: 100.4
click at [518, 19] on div "dwight ward" at bounding box center [637, 22] width 245 height 23
copy h1 "dwight ward"
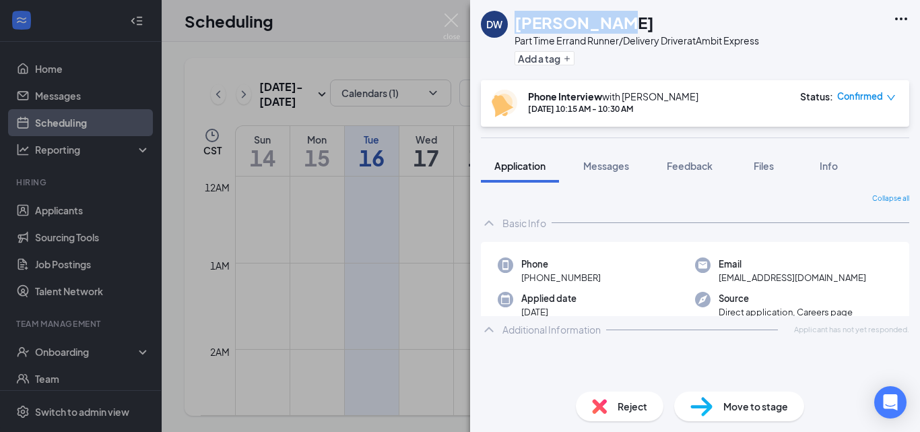
scroll to position [808, 0]
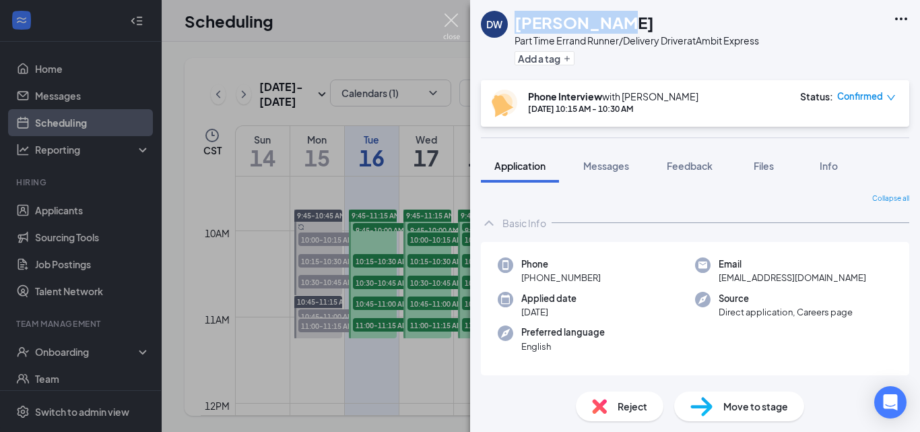
click at [447, 17] on img at bounding box center [451, 26] width 17 height 26
click at [447, 17] on div "Scheduling BR" at bounding box center [541, 21] width 759 height 42
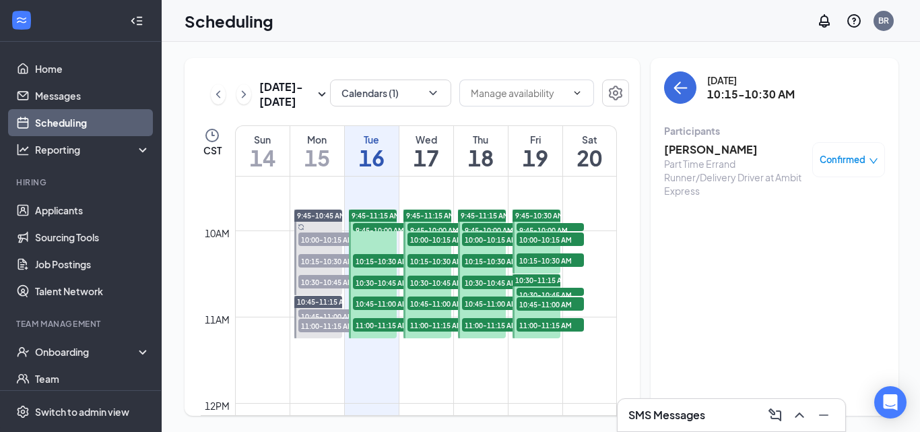
click at [437, 279] on span "10:30-10:45 AM" at bounding box center [441, 282] width 67 height 13
click at [702, 146] on h3 "[PERSON_NAME]" at bounding box center [734, 149] width 141 height 15
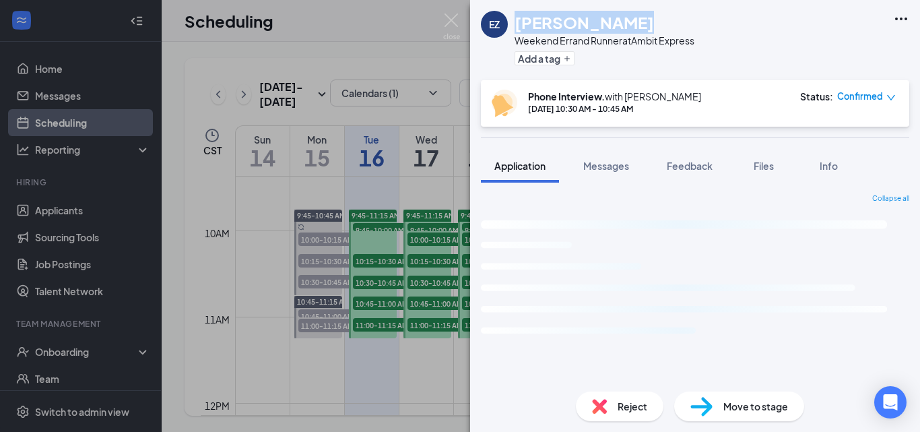
drag, startPoint x: 628, startPoint y: 22, endPoint x: 515, endPoint y: 23, distance: 112.5
click at [515, 23] on div "[PERSON_NAME]" at bounding box center [605, 22] width 180 height 23
copy h1 "[PERSON_NAME]"
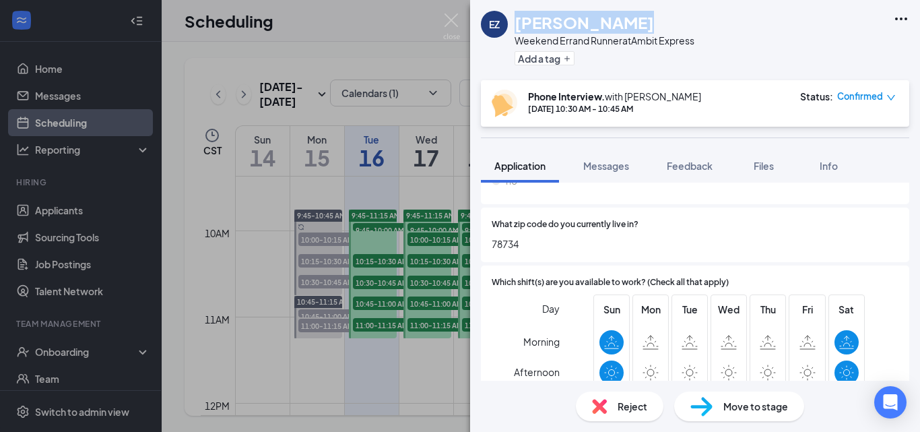
scroll to position [1145, 0]
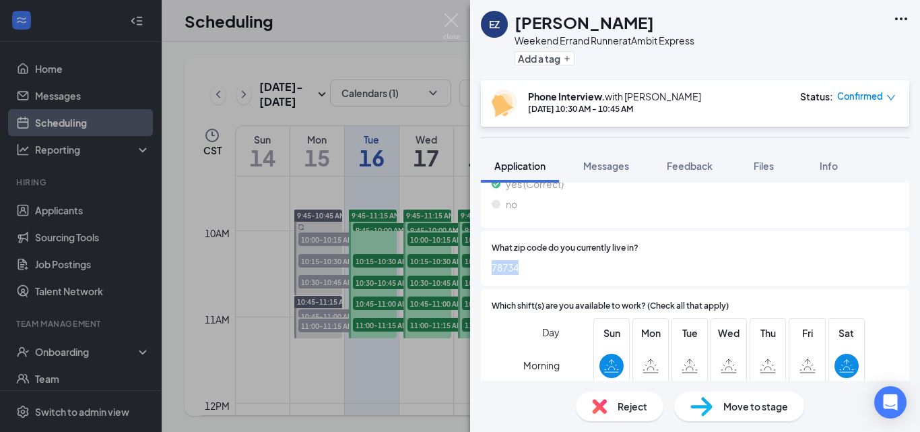
drag, startPoint x: 528, startPoint y: 253, endPoint x: 483, endPoint y: 253, distance: 45.1
click at [483, 253] on div "What zip code do you currently live in? 78734" at bounding box center [695, 258] width 428 height 55
copy span "78734"
click at [449, 16] on img at bounding box center [451, 26] width 17 height 26
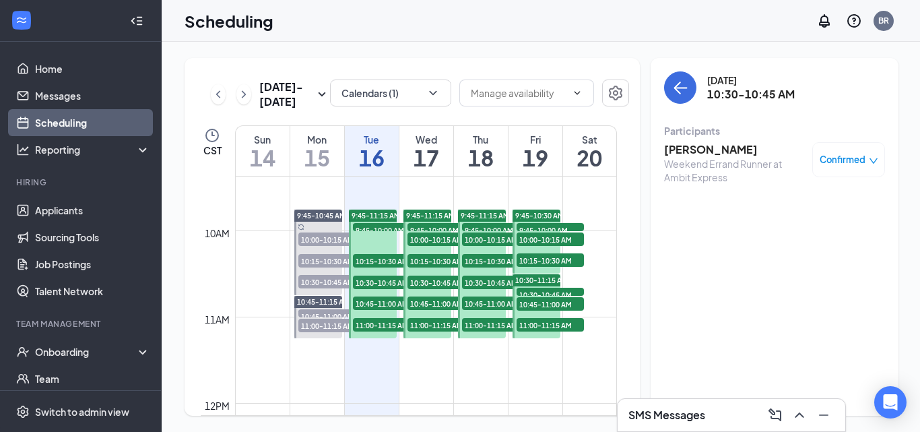
click at [434, 299] on span "10:45-11:00 AM" at bounding box center [441, 302] width 67 height 13
click at [719, 145] on h3 "Kiara Doyle" at bounding box center [734, 149] width 141 height 15
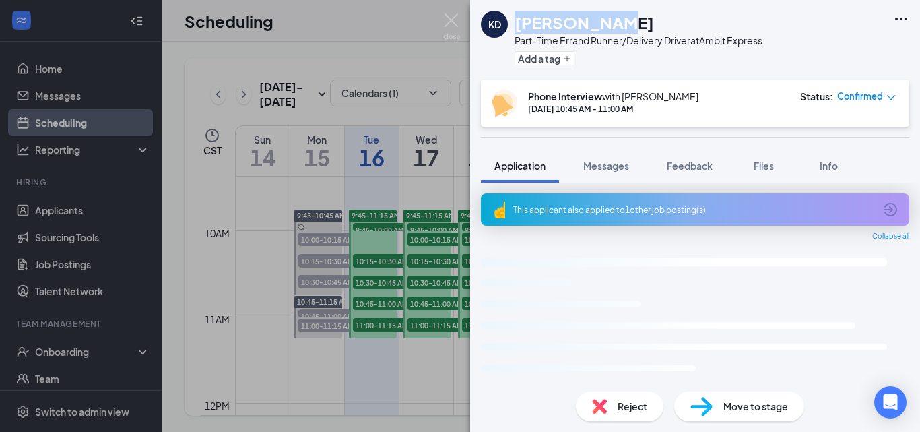
drag, startPoint x: 604, startPoint y: 19, endPoint x: 514, endPoint y: 20, distance: 90.3
click at [514, 20] on div "KD Kiara Doyle Part-Time Errand Runner/Delivery Driver at Ambit Express Add a t…" at bounding box center [622, 40] width 282 height 59
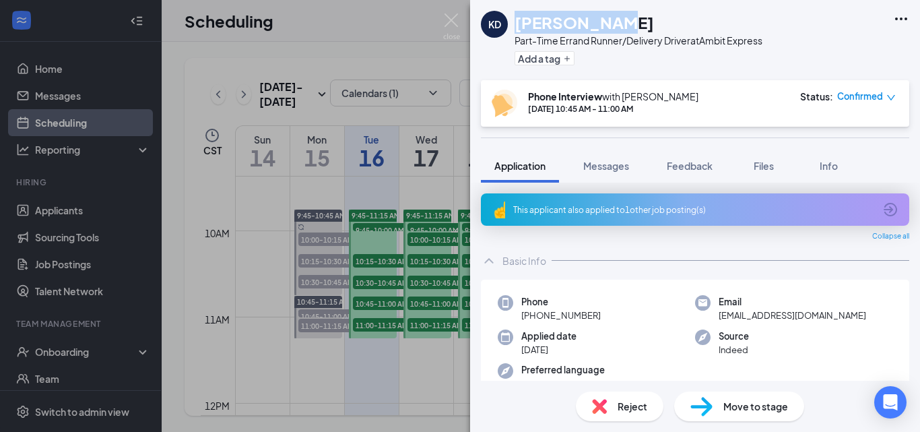
copy h1 "Kiara Doyle"
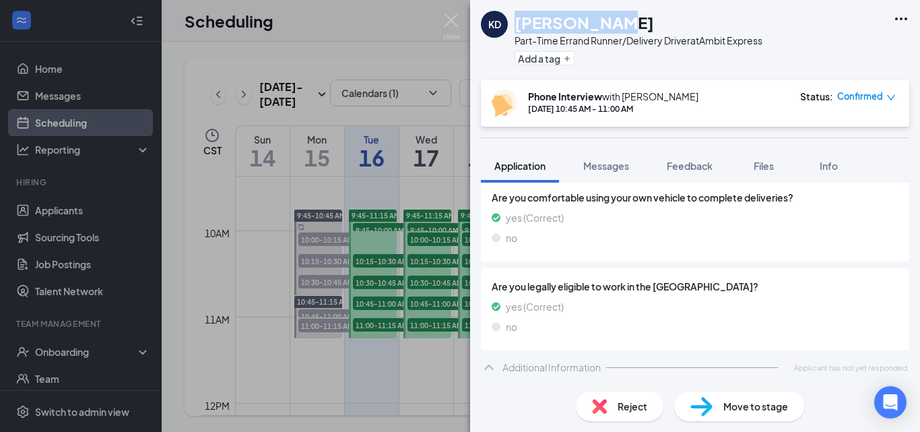
scroll to position [527, 0]
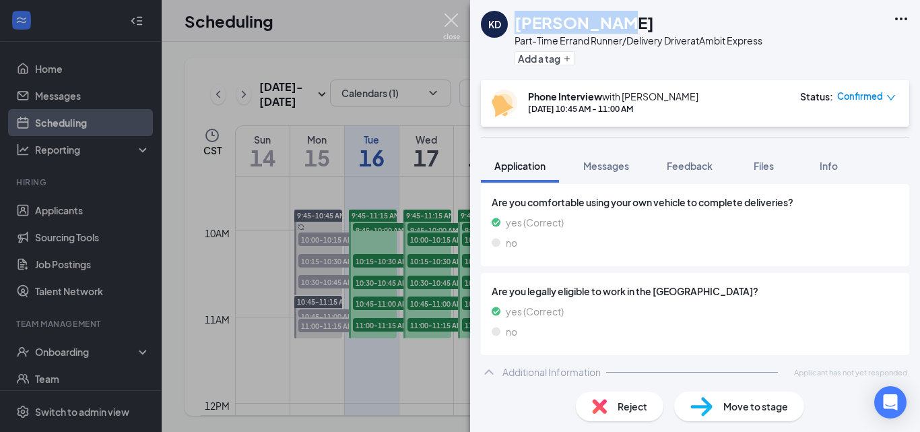
click at [451, 23] on img at bounding box center [451, 26] width 17 height 26
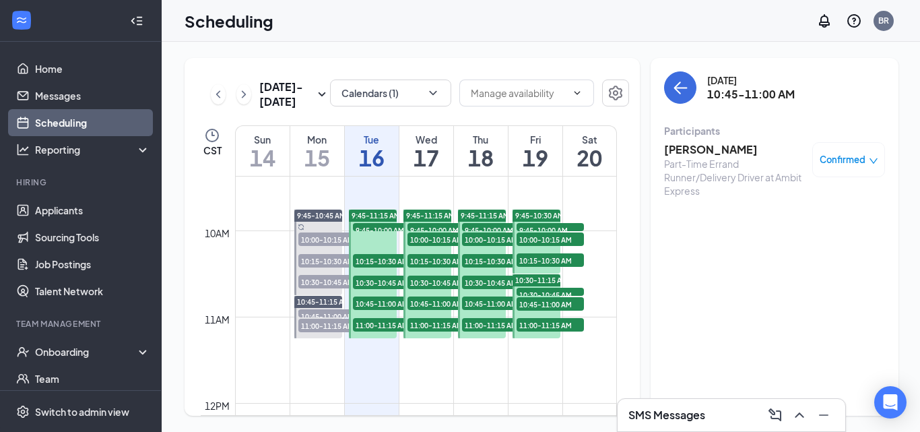
click at [433, 323] on span "11:00-11:15 AM" at bounding box center [441, 324] width 67 height 13
click at [697, 146] on h3 "[PERSON_NAME]" at bounding box center [734, 149] width 141 height 15
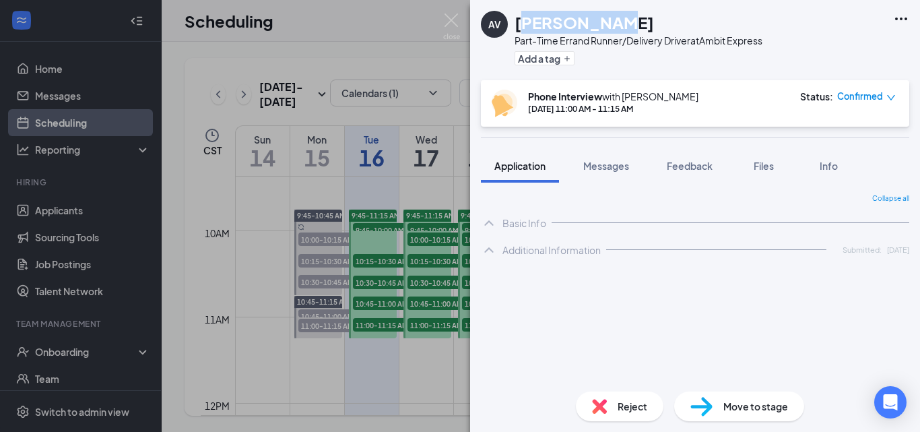
drag, startPoint x: 617, startPoint y: 21, endPoint x: 518, endPoint y: 19, distance: 99.0
click at [518, 19] on div "[PERSON_NAME]" at bounding box center [639, 22] width 248 height 23
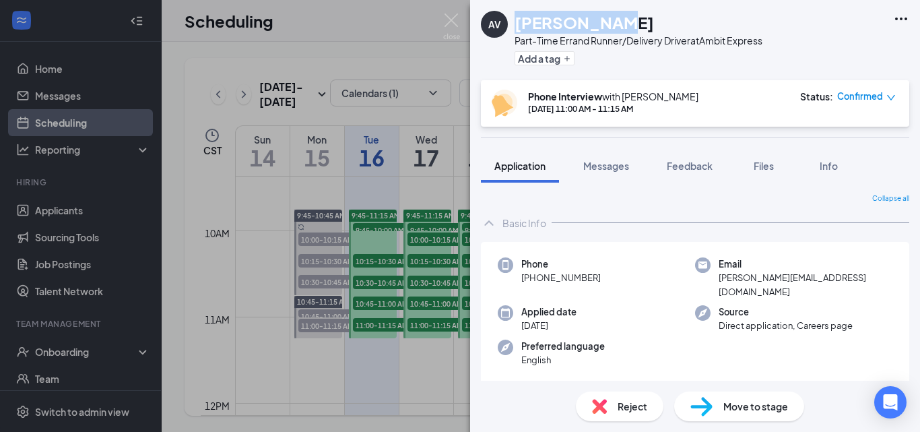
copy h1 "[PERSON_NAME]"
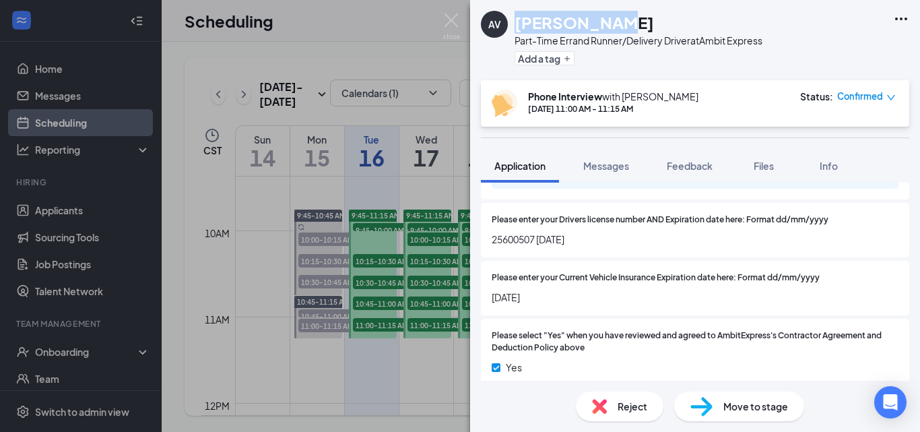
scroll to position [1090, 0]
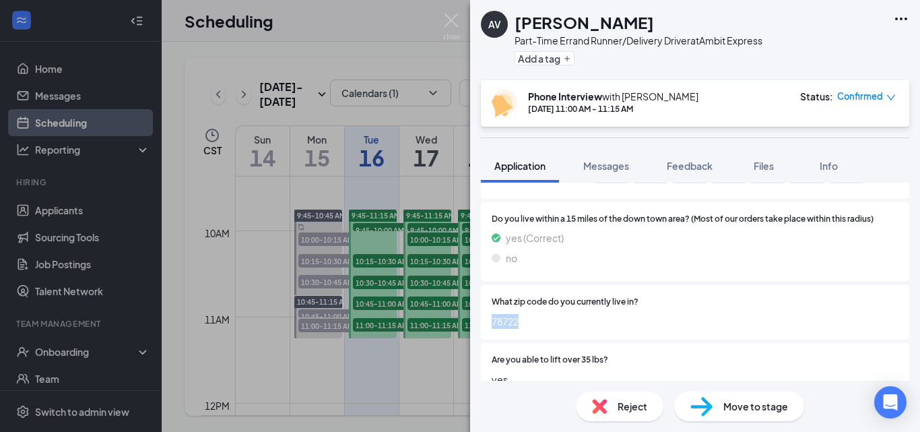
drag, startPoint x: 522, startPoint y: 307, endPoint x: 489, endPoint y: 309, distance: 33.1
click at [489, 309] on div "What zip code do you currently live in? 78722" at bounding box center [695, 312] width 428 height 55
copy span "78722"
click at [455, 18] on img at bounding box center [451, 26] width 17 height 26
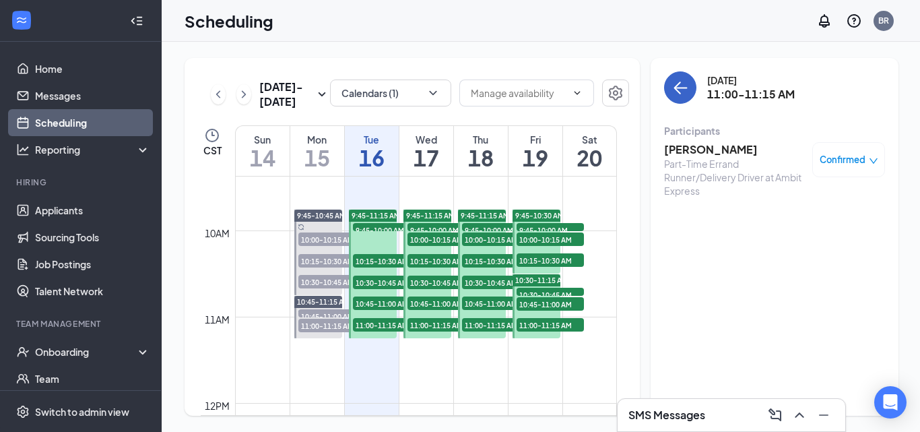
click at [675, 88] on icon "ArrowLeft" at bounding box center [681, 88] width 13 height 1
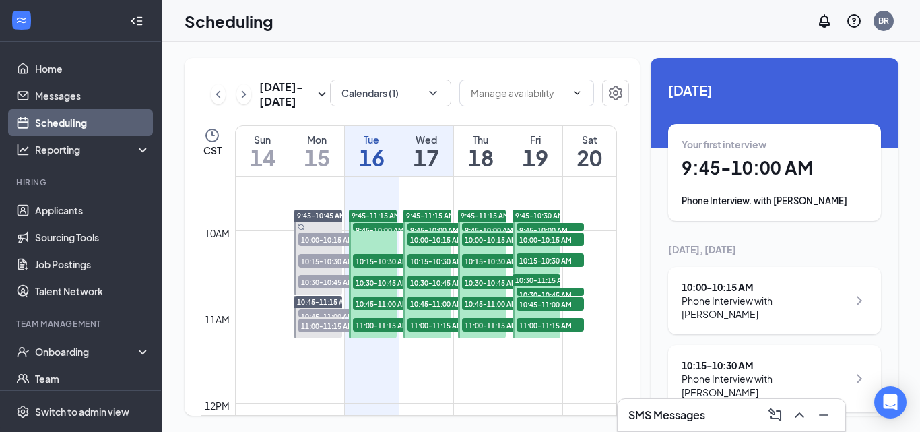
click at [371, 261] on span "10:15-10:30 AM" at bounding box center [386, 260] width 67 height 13
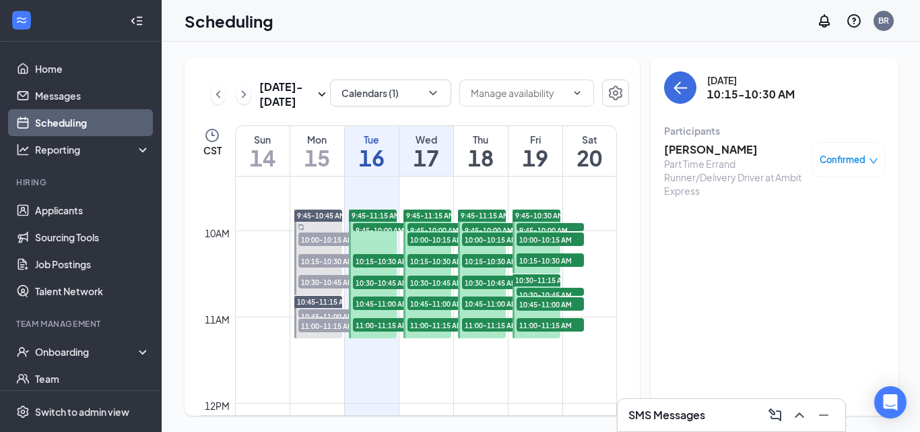
click at [380, 277] on span "10:30-10:45 AM" at bounding box center [386, 282] width 67 height 13
click at [695, 150] on h3 "[PERSON_NAME]" at bounding box center [734, 149] width 141 height 15
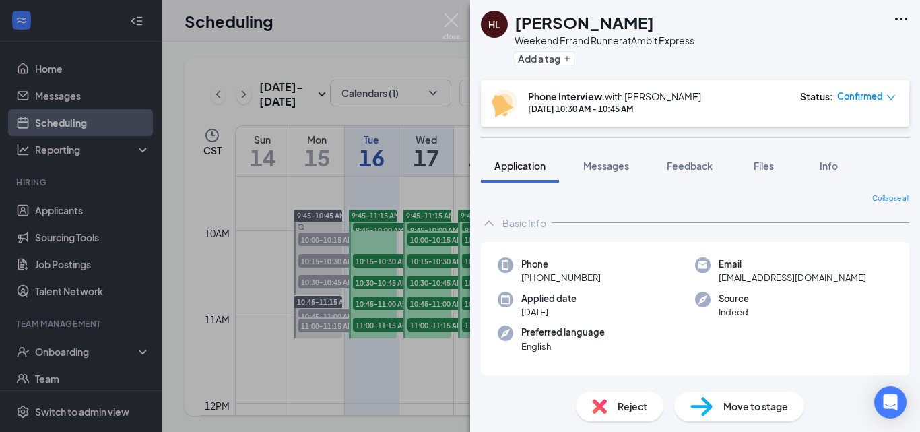
drag, startPoint x: 600, startPoint y: 276, endPoint x: 531, endPoint y: 282, distance: 69.0
click at [531, 282] on div "Phone +1 (718) 500-1430" at bounding box center [596, 271] width 197 height 28
copy span "(718) 500-1430"
click at [452, 16] on img at bounding box center [451, 26] width 17 height 26
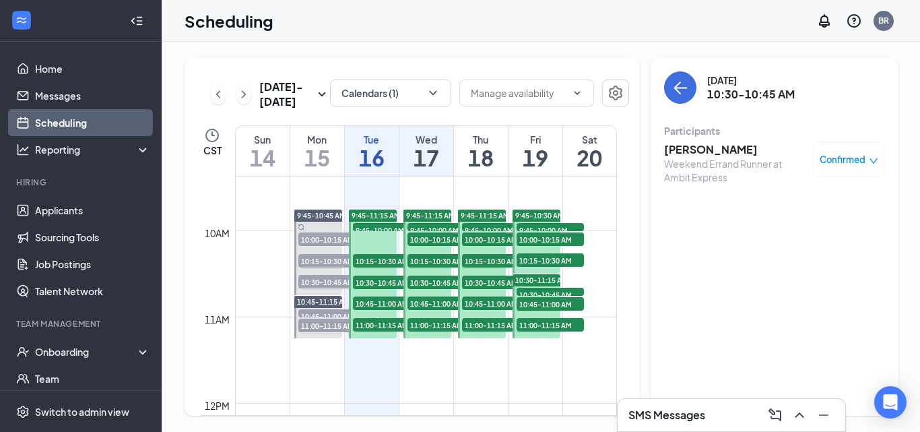
click at [380, 306] on span "10:45-11:00 AM" at bounding box center [386, 302] width 67 height 13
click at [710, 146] on h3 "[PERSON_NAME]" at bounding box center [734, 149] width 141 height 15
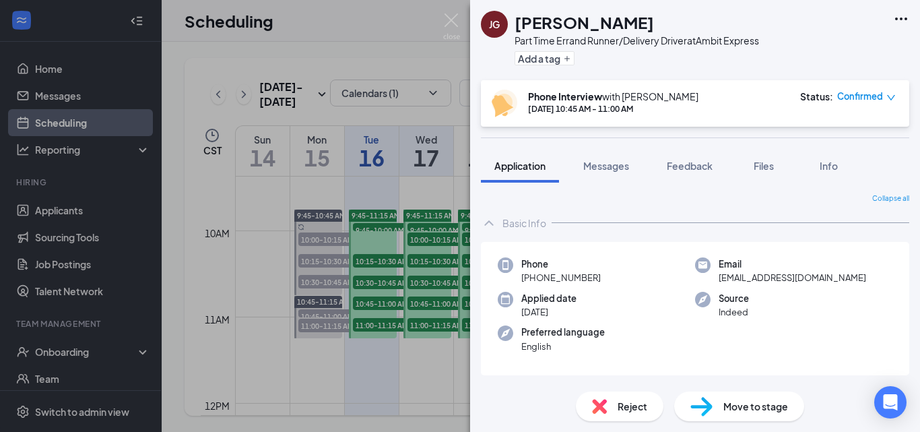
drag, startPoint x: 600, startPoint y: 277, endPoint x: 534, endPoint y: 275, distance: 66.0
click at [534, 275] on div "Phone +1 (737) 336-1565" at bounding box center [596, 271] width 197 height 28
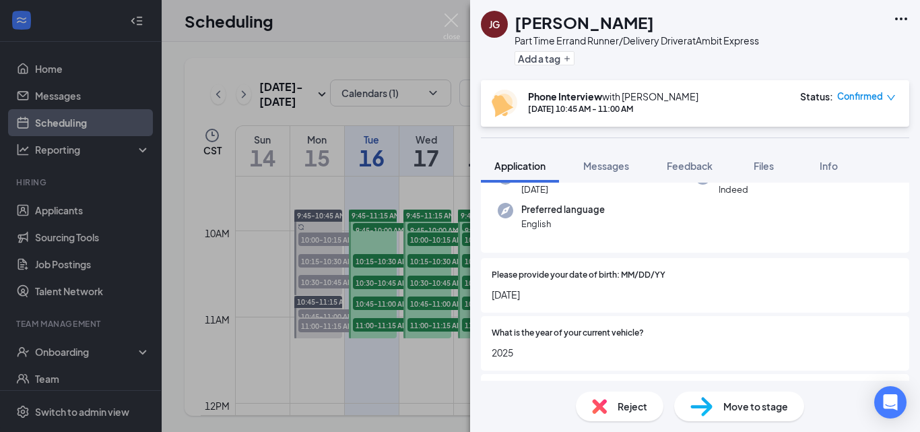
scroll to position [202, 0]
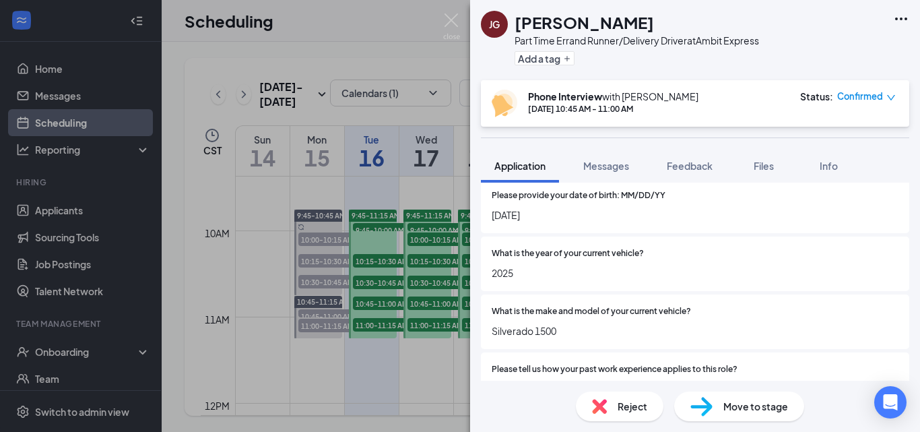
click at [449, 20] on img at bounding box center [451, 26] width 17 height 26
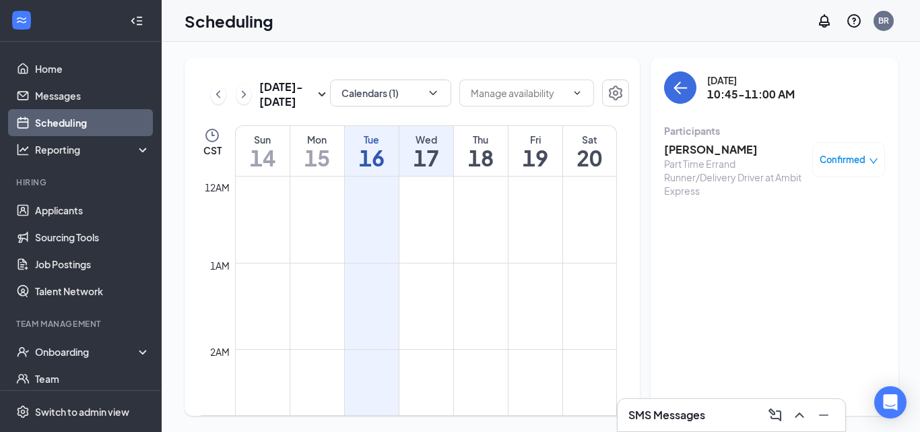
scroll to position [808, 0]
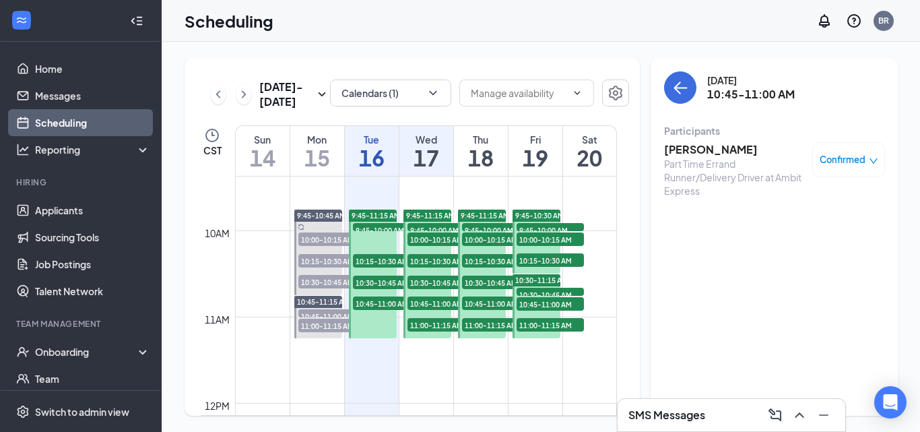
click at [835, 160] on span "Confirmed" at bounding box center [843, 159] width 46 height 13
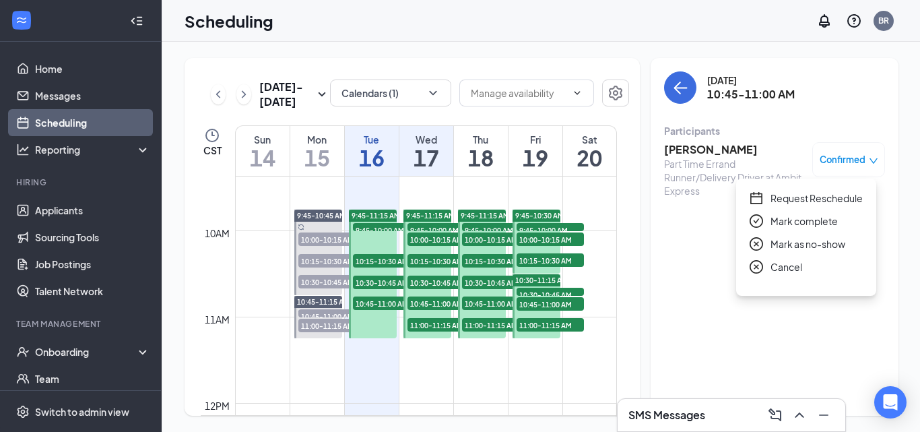
click at [715, 149] on h3 "[PERSON_NAME]" at bounding box center [734, 149] width 141 height 15
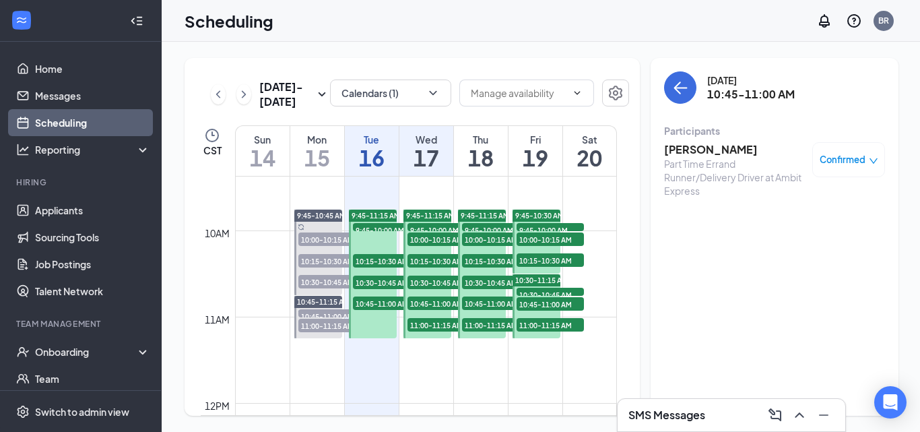
drag, startPoint x: 699, startPoint y: 146, endPoint x: 699, endPoint y: 154, distance: 8.1
click at [699, 149] on h3 "[PERSON_NAME]" at bounding box center [734, 149] width 141 height 15
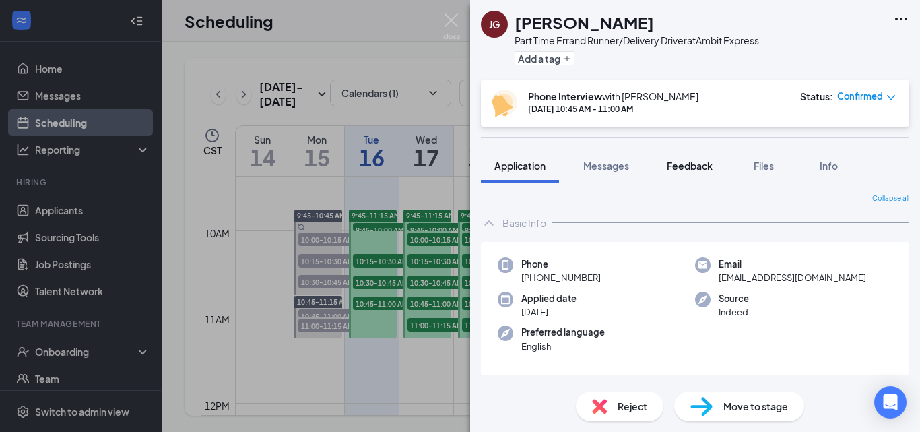
click at [689, 167] on span "Feedback" at bounding box center [690, 166] width 46 height 12
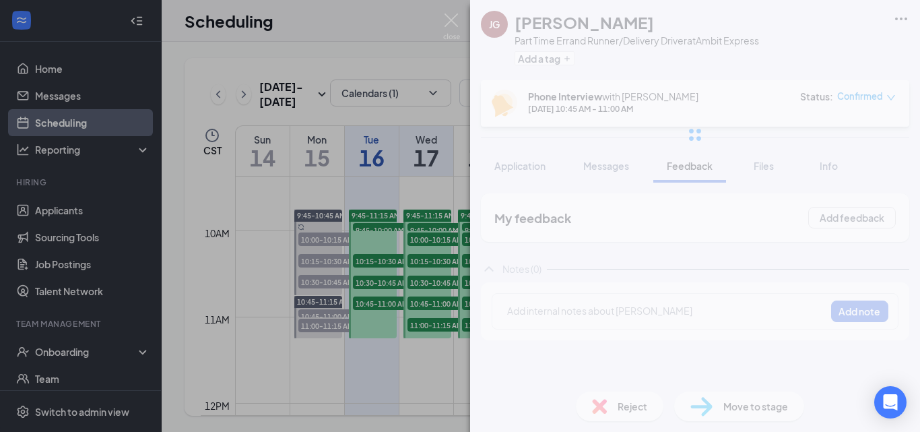
click at [546, 308] on div "JG JESSE GONZALEZ Part Time Errand Runner/Delivery Driver at Ambit Express Add …" at bounding box center [695, 216] width 450 height 432
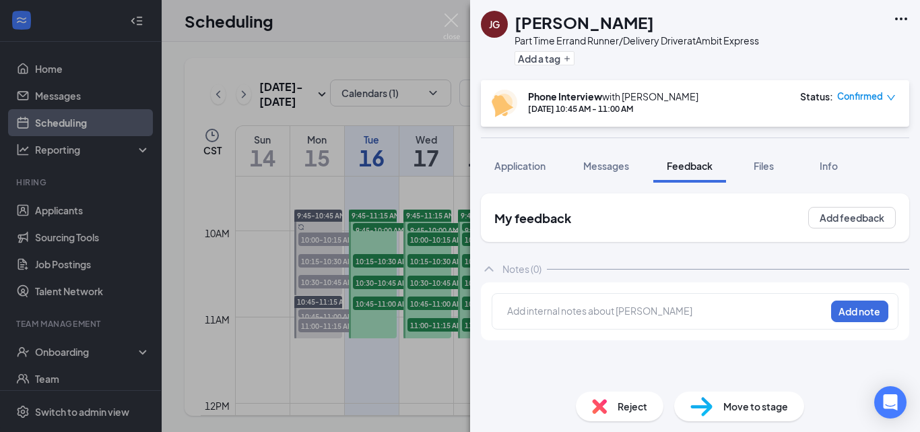
click at [545, 310] on div at bounding box center [666, 311] width 317 height 14
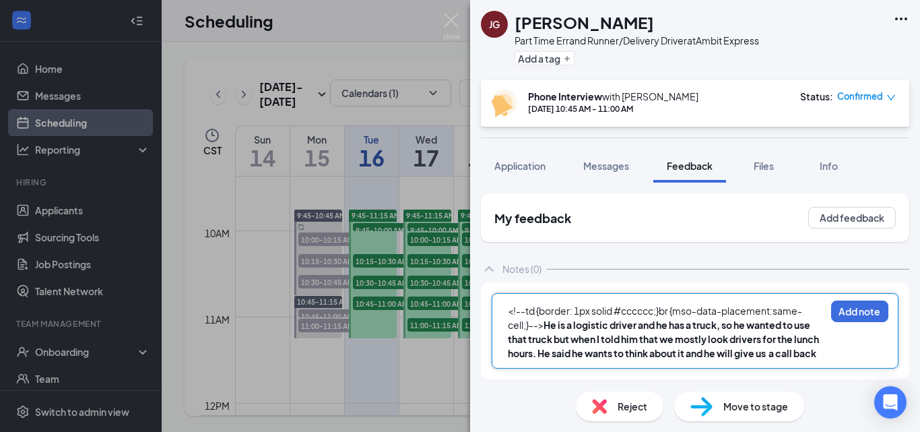
click at [544, 323] on span "He is a logistic driver and he has a truck, so he wanted to use that truck but …" at bounding box center [664, 339] width 313 height 40
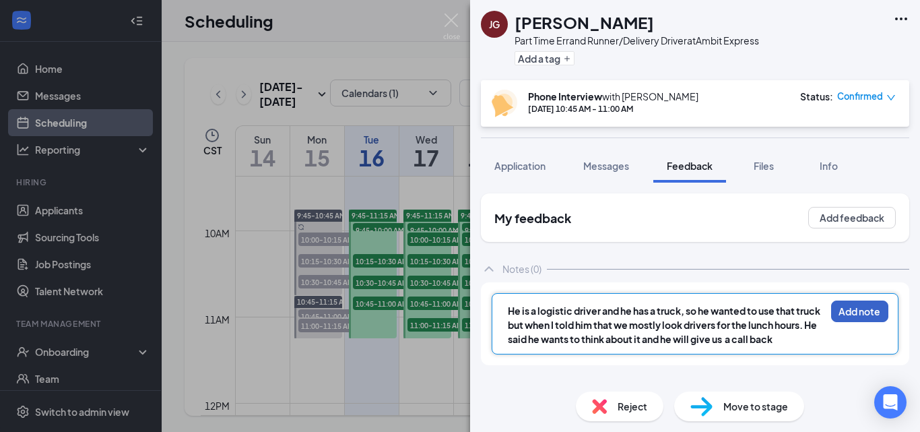
click at [854, 309] on button "Add note" at bounding box center [859, 311] width 57 height 22
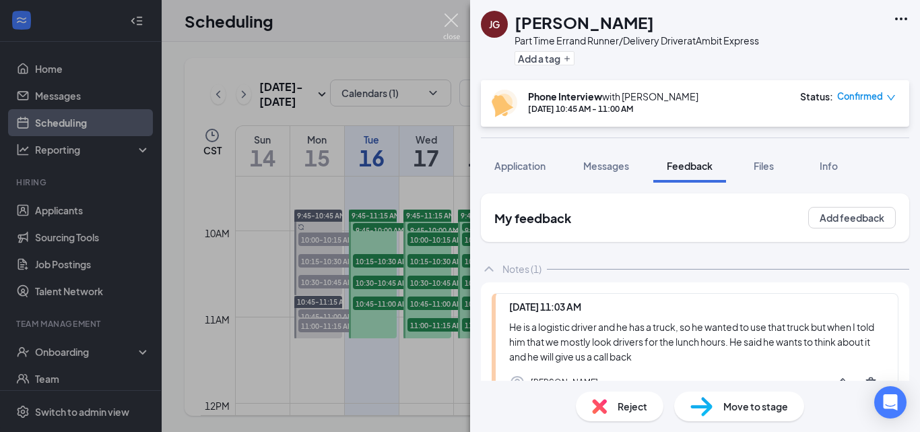
click at [447, 19] on img at bounding box center [451, 26] width 17 height 26
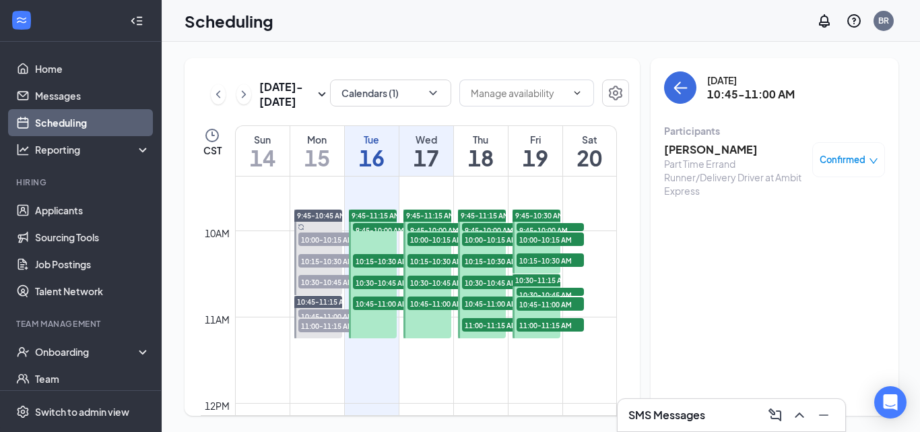
click at [379, 225] on span "9:45-10:00 AM" at bounding box center [386, 229] width 67 height 13
click at [827, 159] on span "Confirmed" at bounding box center [843, 159] width 46 height 13
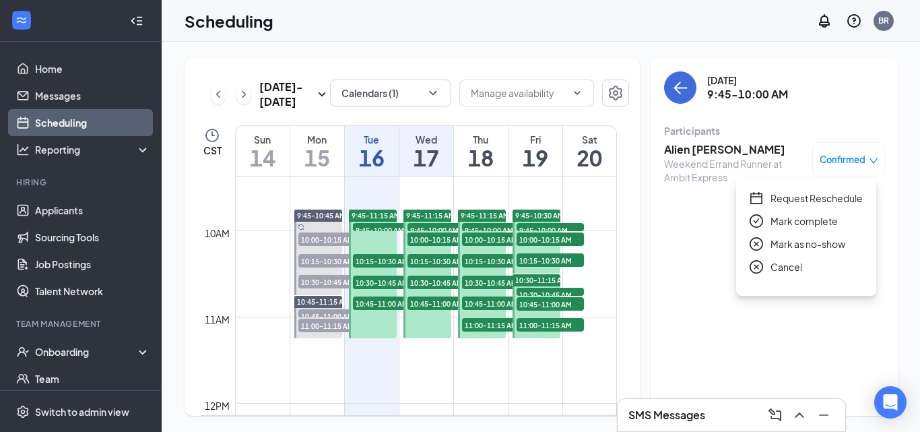
click at [792, 219] on span "Mark complete" at bounding box center [804, 221] width 67 height 15
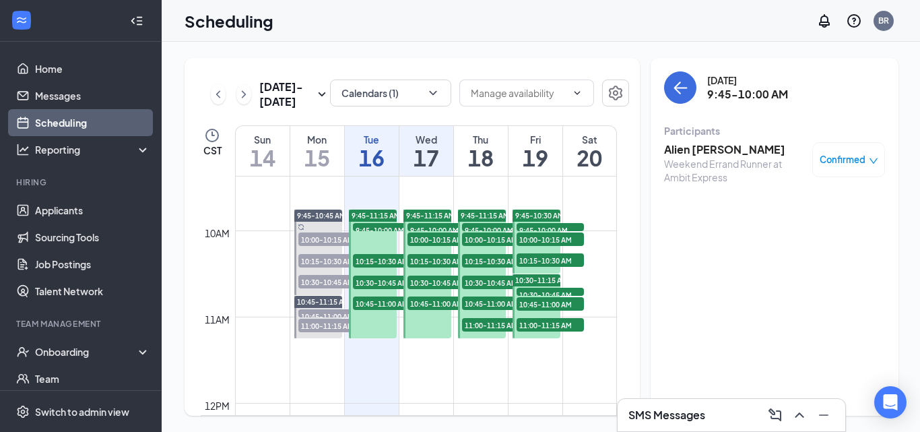
type input "Hiring Complete (next stage)"
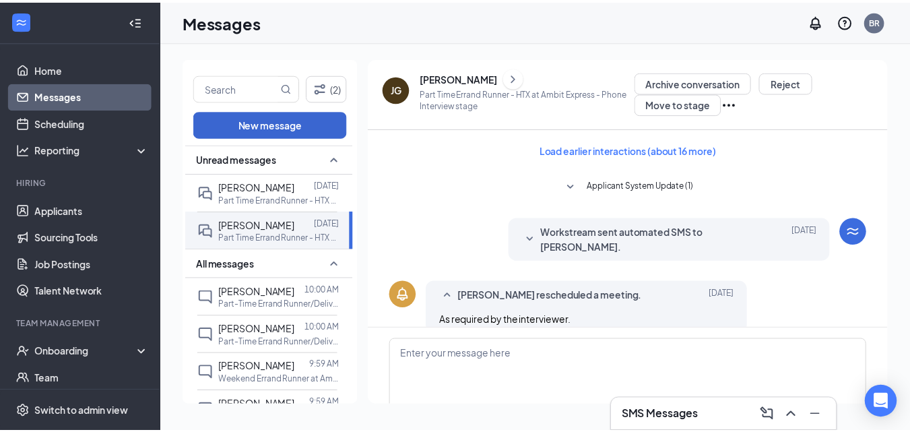
scroll to position [472, 0]
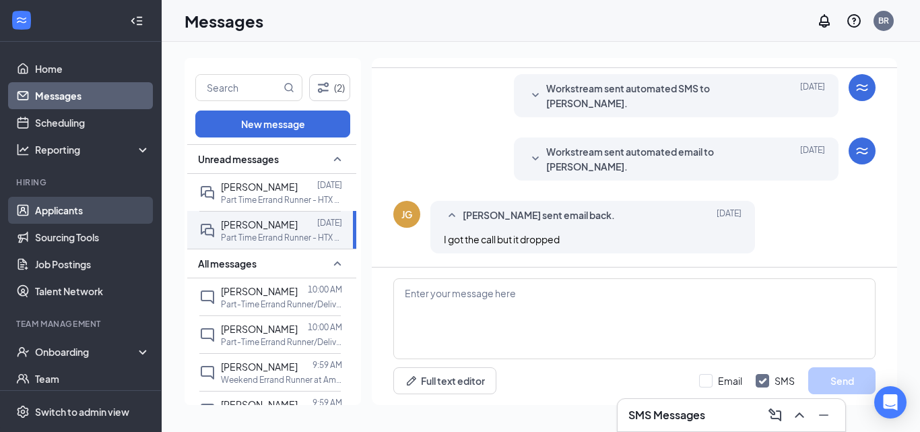
click at [76, 211] on link "Applicants" at bounding box center [92, 210] width 115 height 27
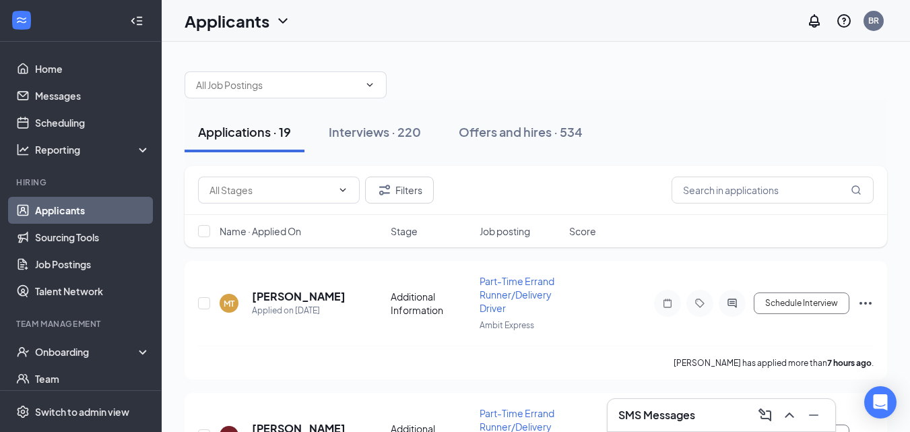
click at [207, 224] on div at bounding box center [204, 230] width 13 height 13
click at [206, 226] on input "checkbox" at bounding box center [204, 231] width 12 height 12
checkbox input "true"
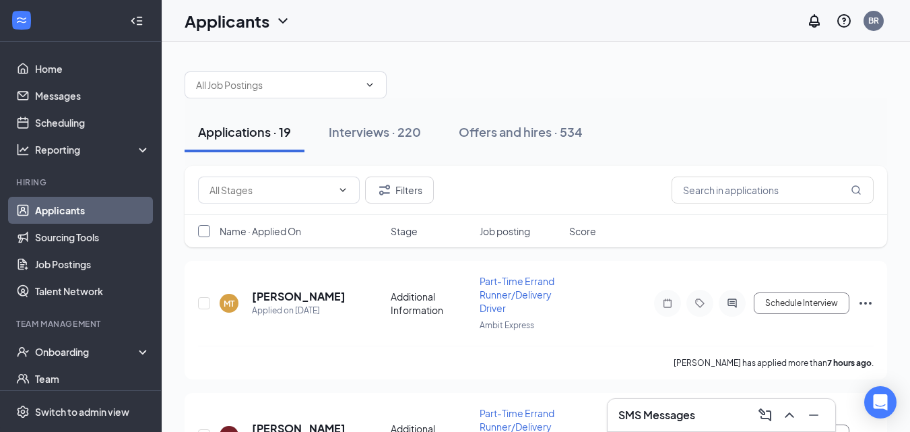
checkbox input "true"
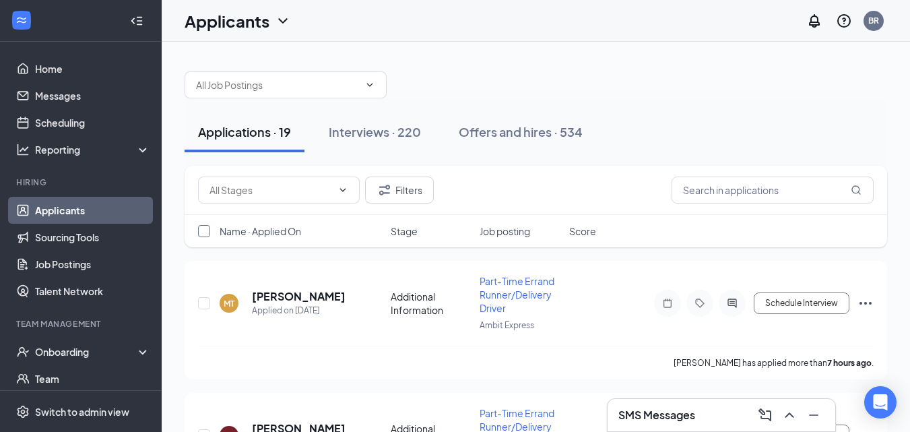
checkbox input "true"
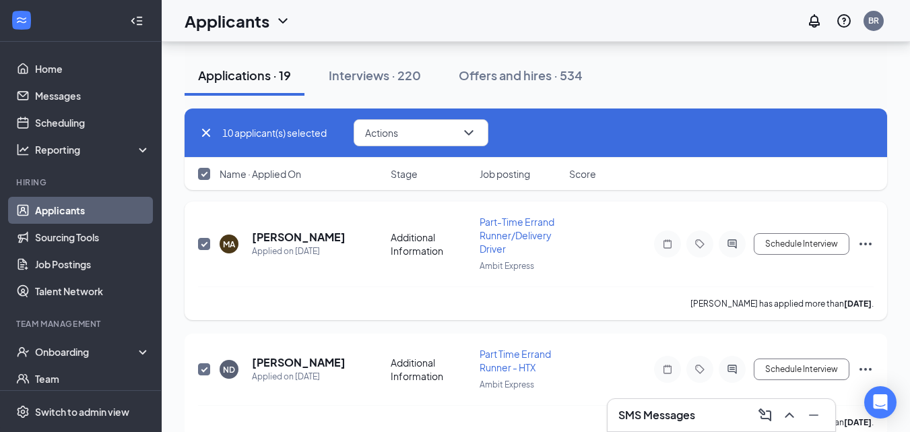
scroll to position [1129, 0]
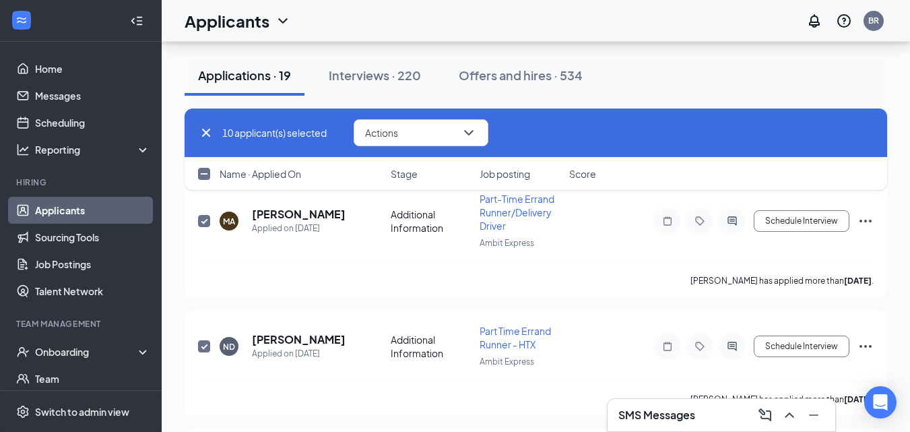
checkbox input "false"
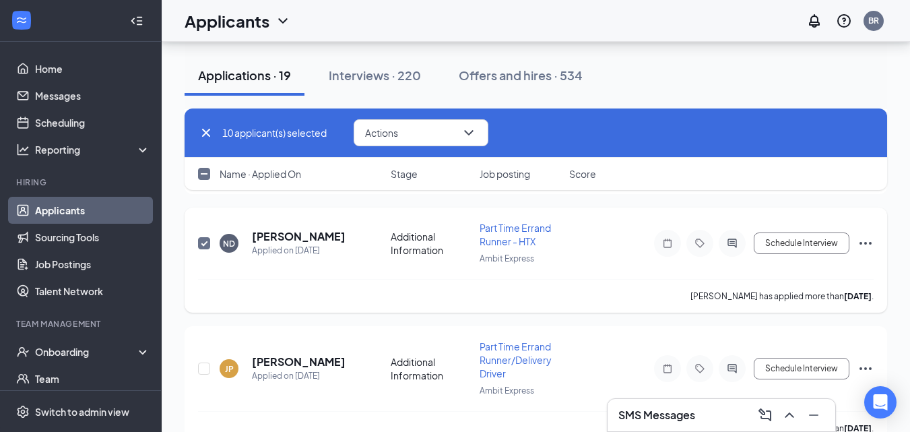
scroll to position [1264, 0]
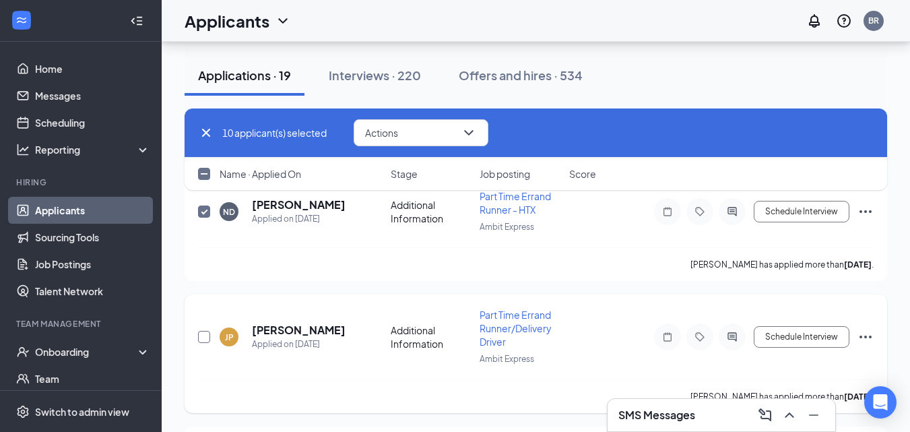
click at [208, 340] on input "checkbox" at bounding box center [204, 337] width 12 height 12
checkbox input "true"
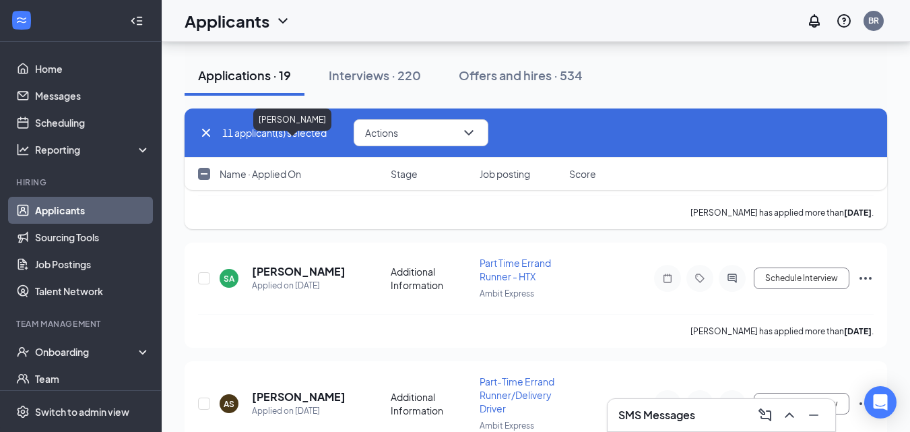
scroll to position [1466, 0]
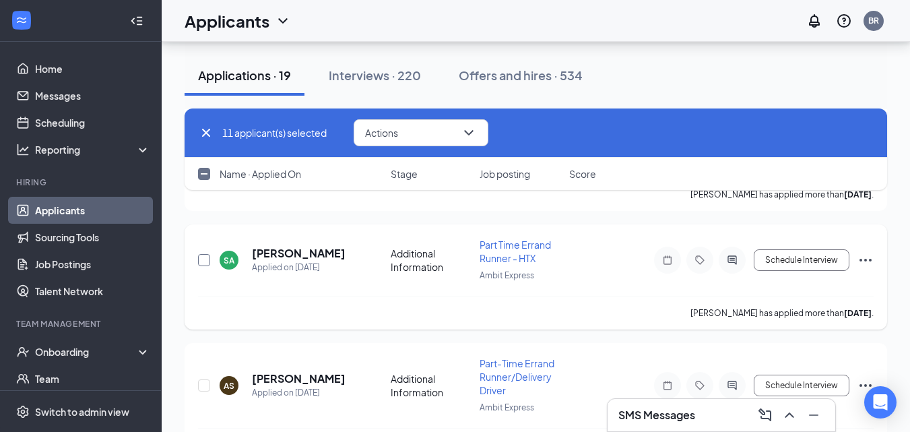
click at [205, 261] on input "checkbox" at bounding box center [204, 260] width 12 height 12
checkbox input "true"
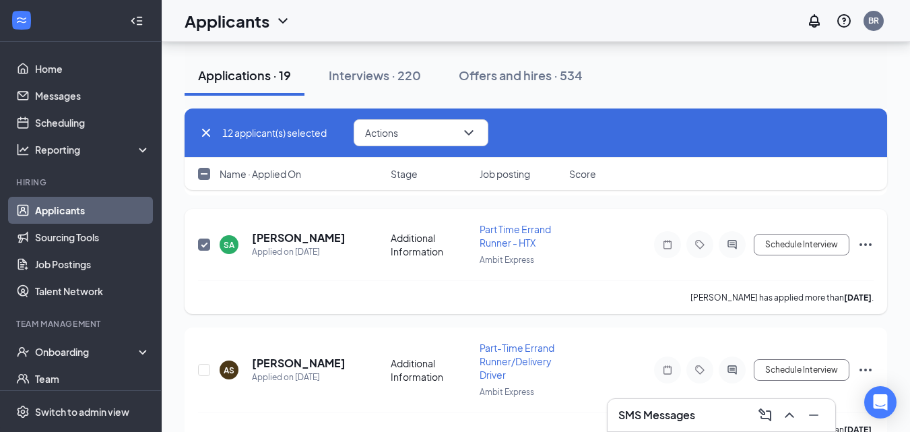
scroll to position [1533, 0]
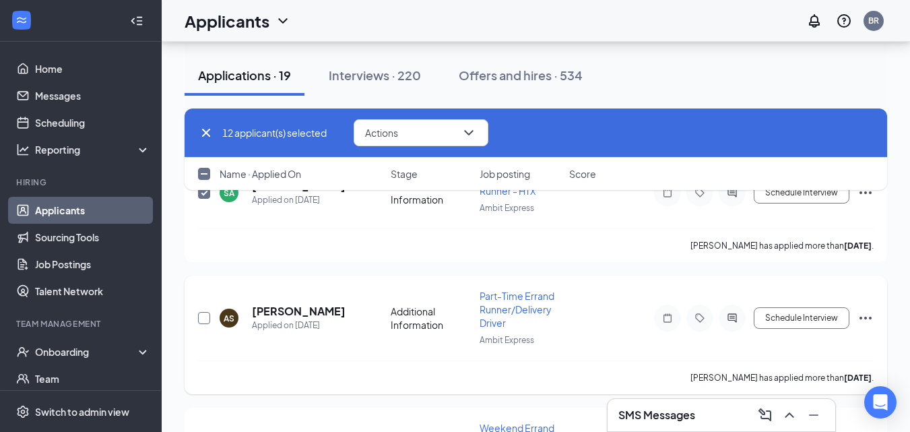
click at [203, 321] on input "checkbox" at bounding box center [204, 318] width 12 height 12
checkbox input "true"
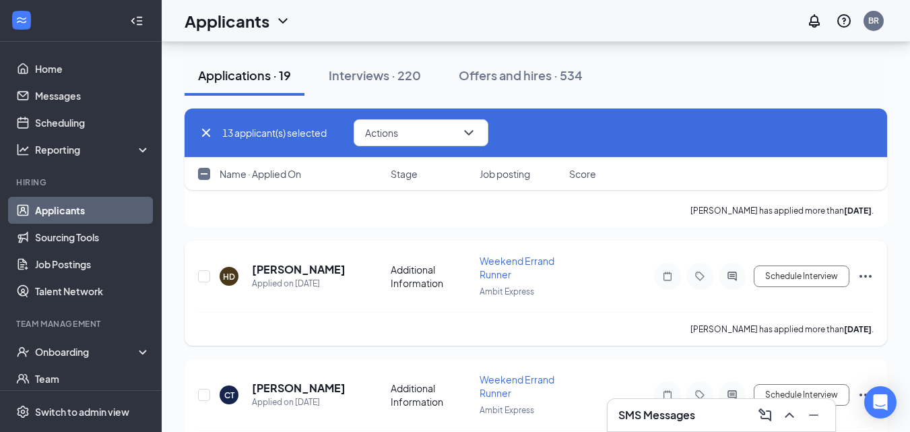
scroll to position [1735, 0]
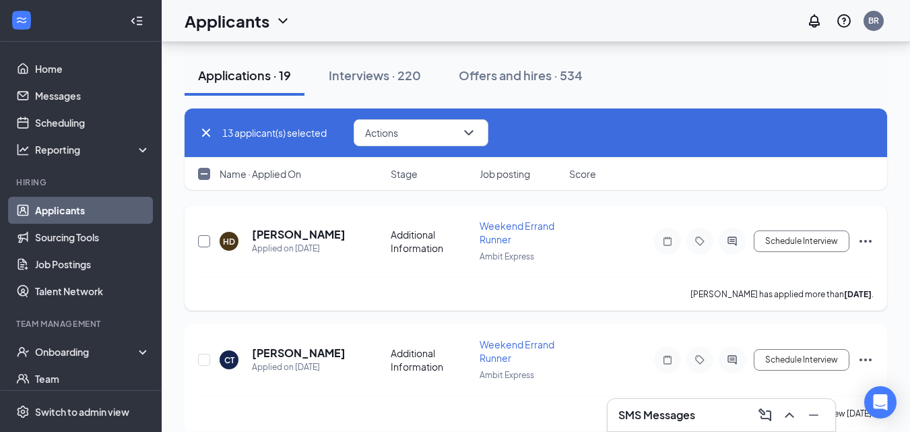
click at [205, 244] on input "checkbox" at bounding box center [204, 241] width 12 height 12
checkbox input "true"
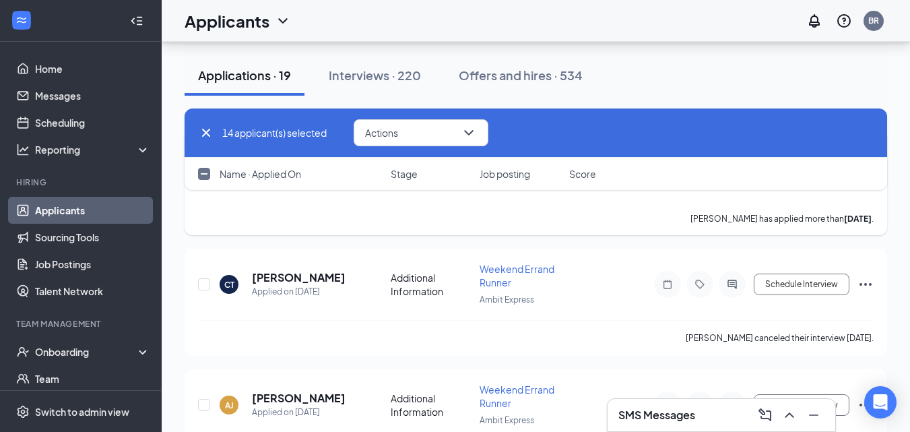
scroll to position [1870, 0]
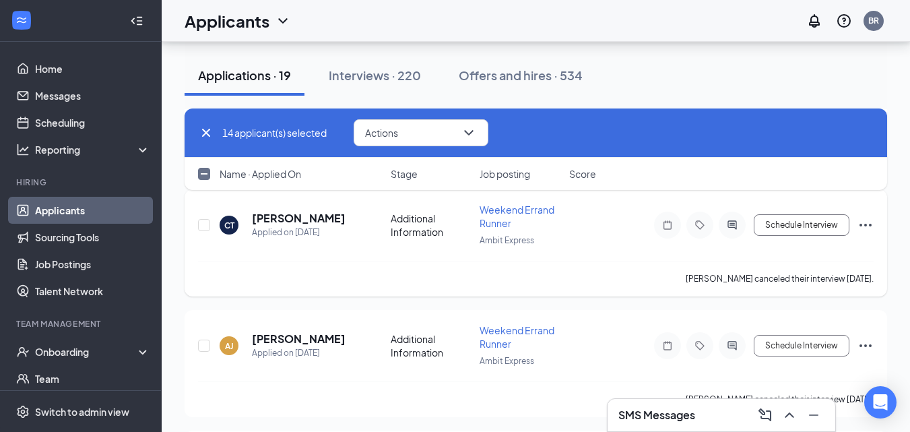
click at [208, 232] on div at bounding box center [204, 225] width 13 height 44
click at [205, 230] on input "checkbox" at bounding box center [204, 225] width 12 height 12
checkbox input "true"
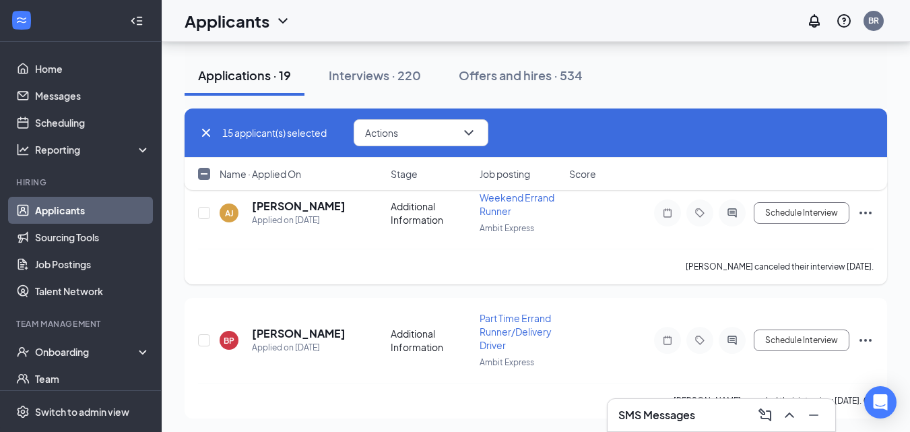
scroll to position [2005, 0]
click at [207, 214] on input "checkbox" at bounding box center [204, 211] width 12 height 12
checkbox input "true"
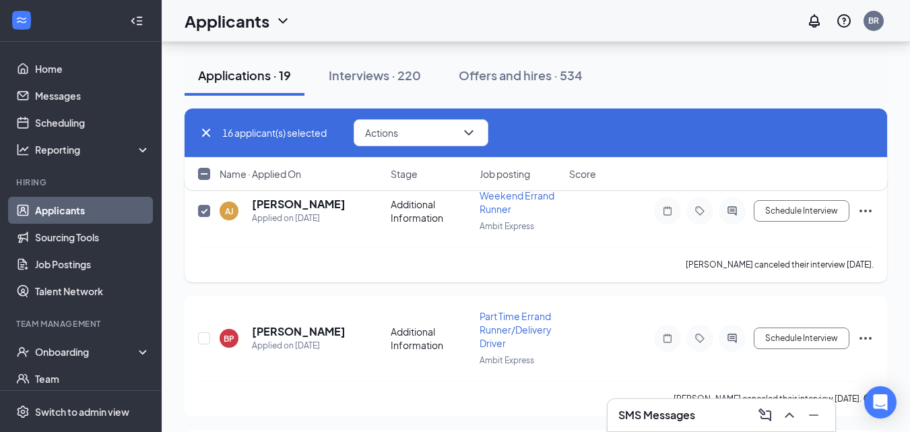
scroll to position [2072, 0]
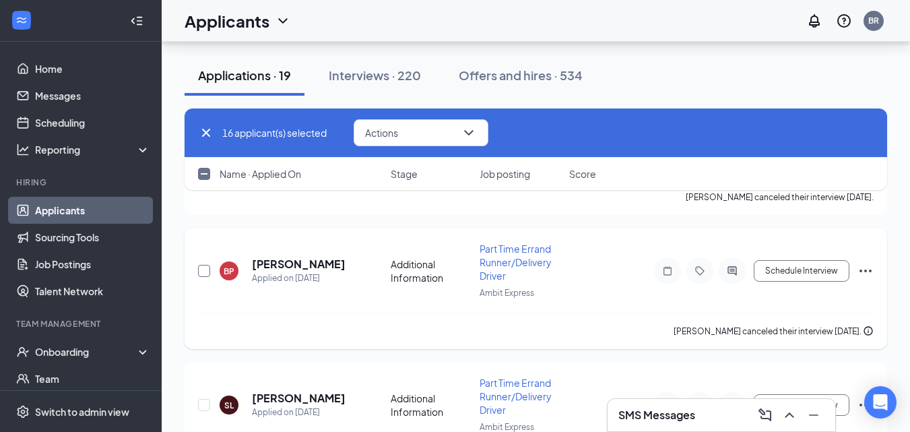
click at [205, 271] on input "checkbox" at bounding box center [204, 271] width 12 height 12
checkbox input "true"
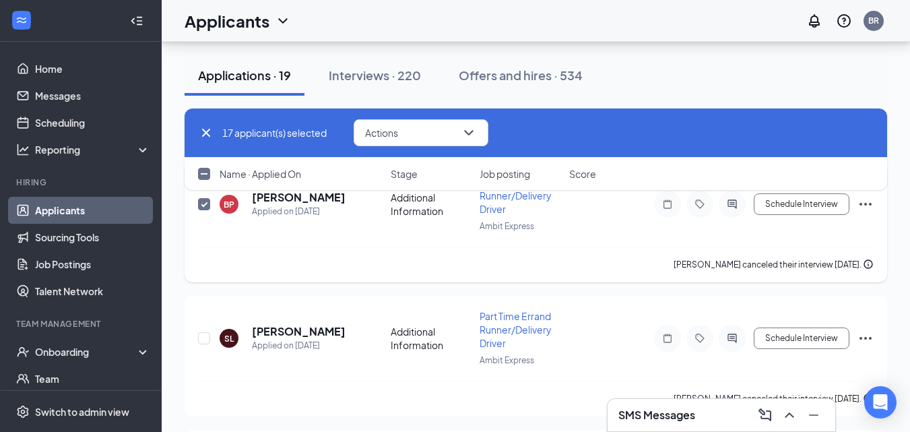
scroll to position [2139, 0]
click at [205, 342] on input "checkbox" at bounding box center [204, 337] width 12 height 12
checkbox input "true"
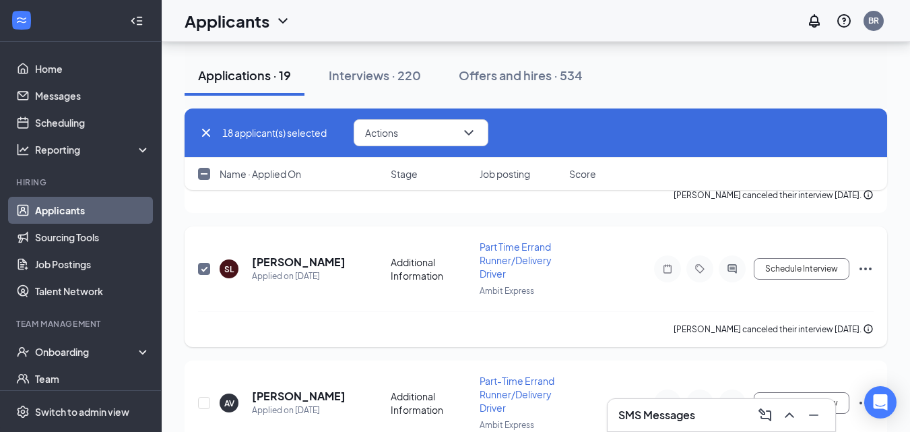
scroll to position [2274, 0]
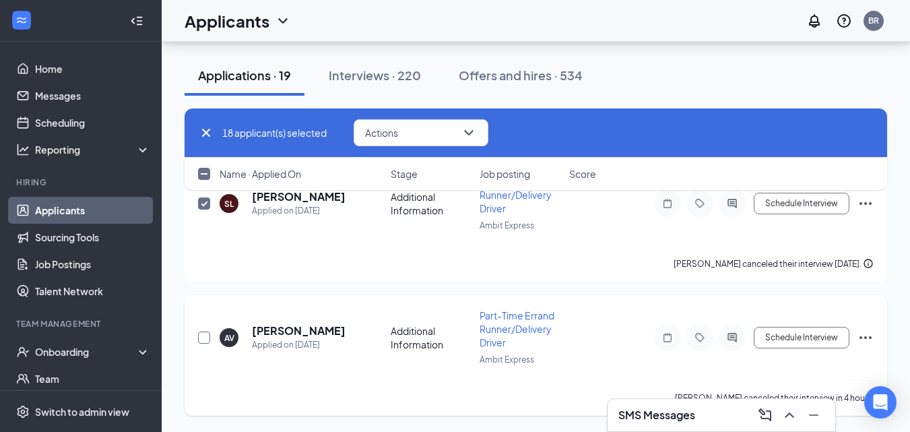
click at [202, 342] on input "checkbox" at bounding box center [204, 337] width 12 height 12
checkbox input "true"
click at [469, 133] on icon "ChevronDown" at bounding box center [468, 132] width 9 height 5
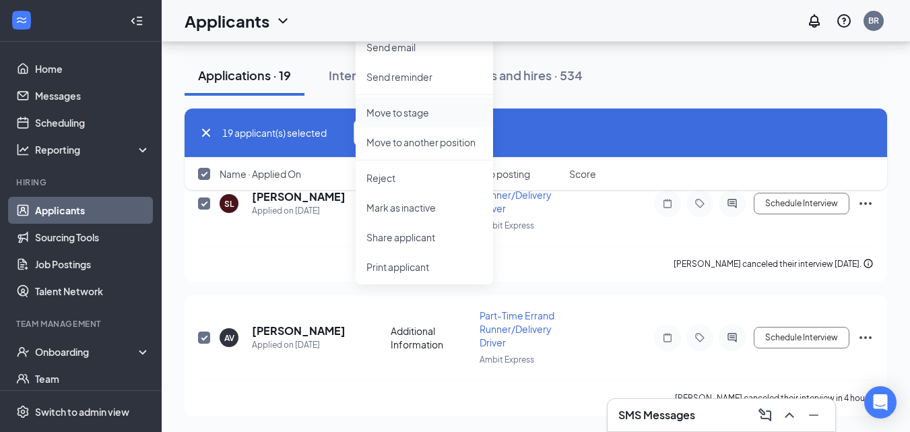
click at [406, 113] on p "Move to stage" at bounding box center [424, 112] width 116 height 13
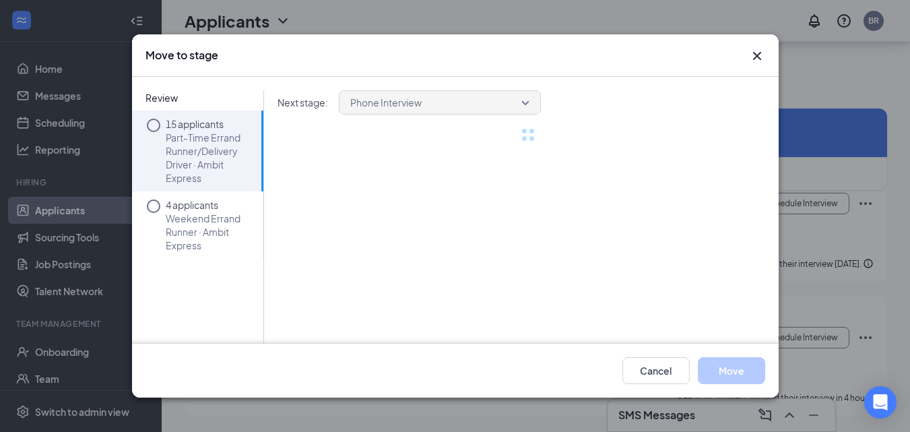
click at [152, 126] on icon "Circle" at bounding box center [154, 125] width 16 height 16
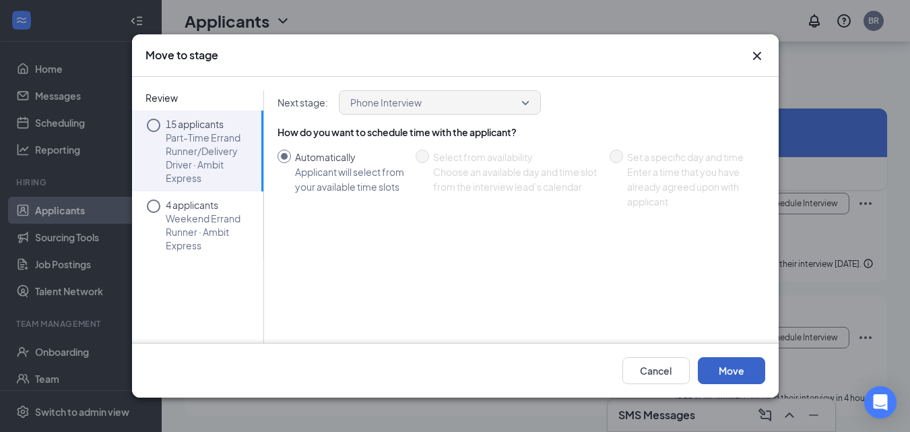
click at [730, 375] on button "Move" at bounding box center [731, 370] width 67 height 27
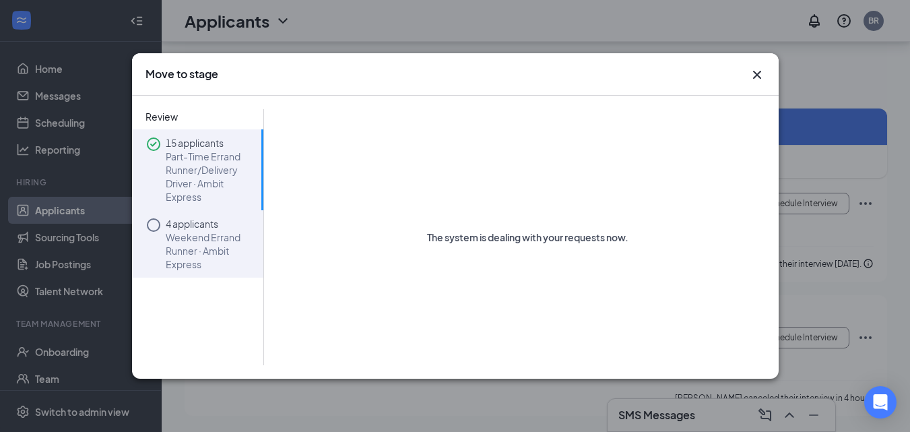
scroll to position [2261, 0]
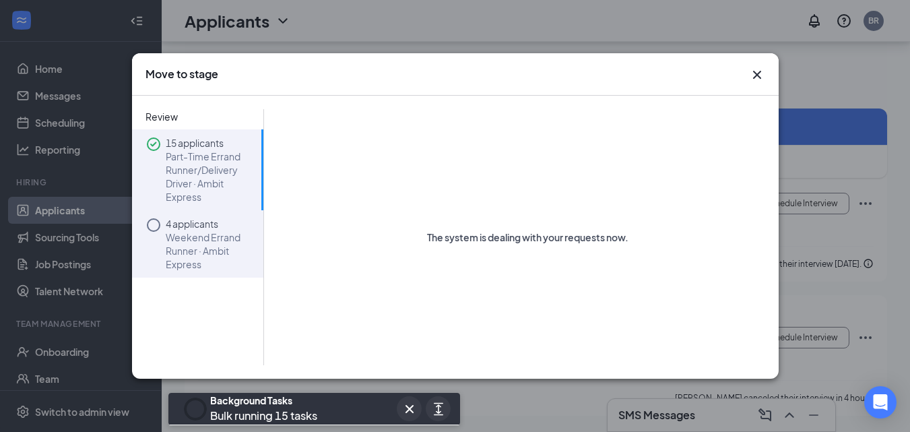
click at [152, 222] on icon "Circle" at bounding box center [154, 225] width 16 height 16
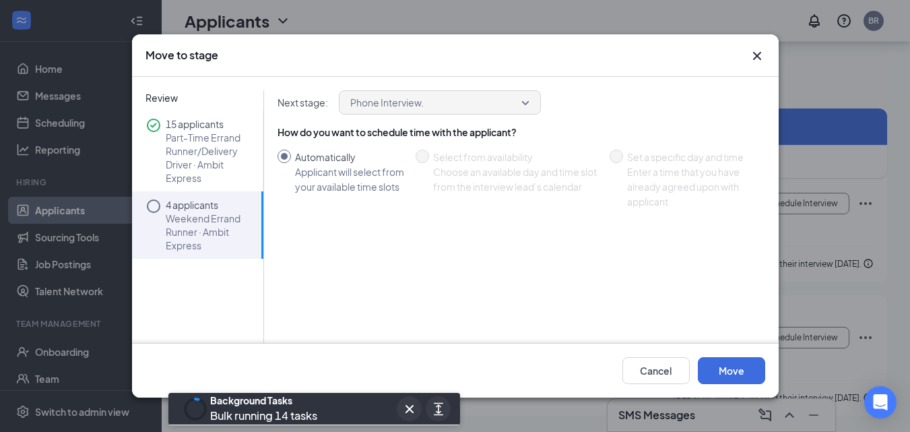
scroll to position [2127, 0]
click at [728, 366] on button "Move" at bounding box center [731, 370] width 67 height 27
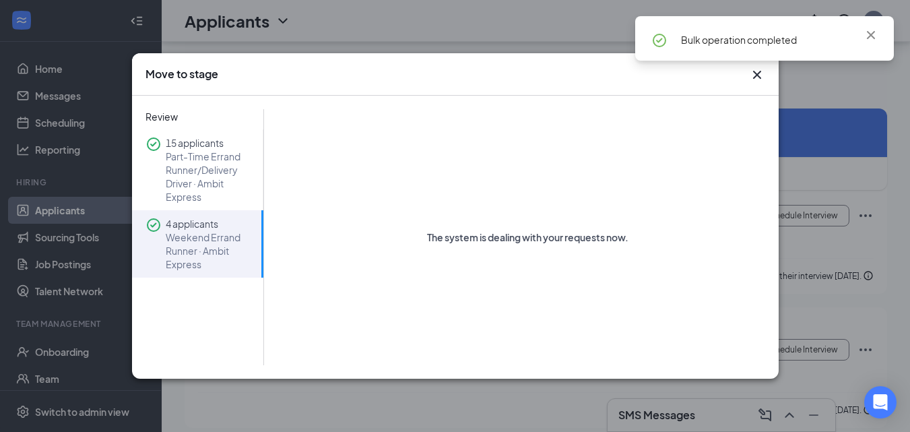
scroll to position [0, 0]
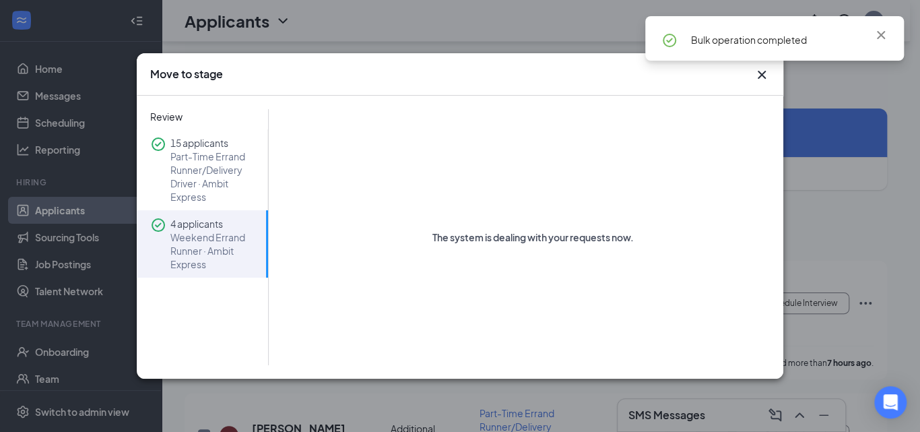
checkbox input "false"
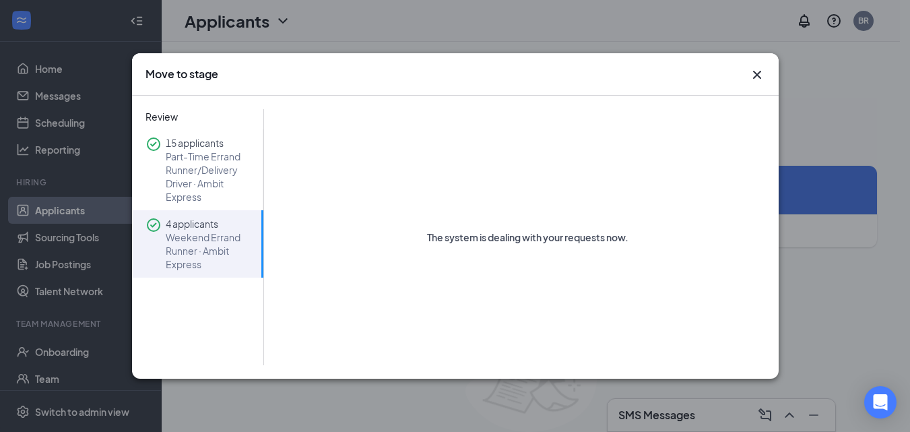
click at [761, 73] on icon "Cross" at bounding box center [757, 75] width 16 height 16
